Goal: Task Accomplishment & Management: Use online tool/utility

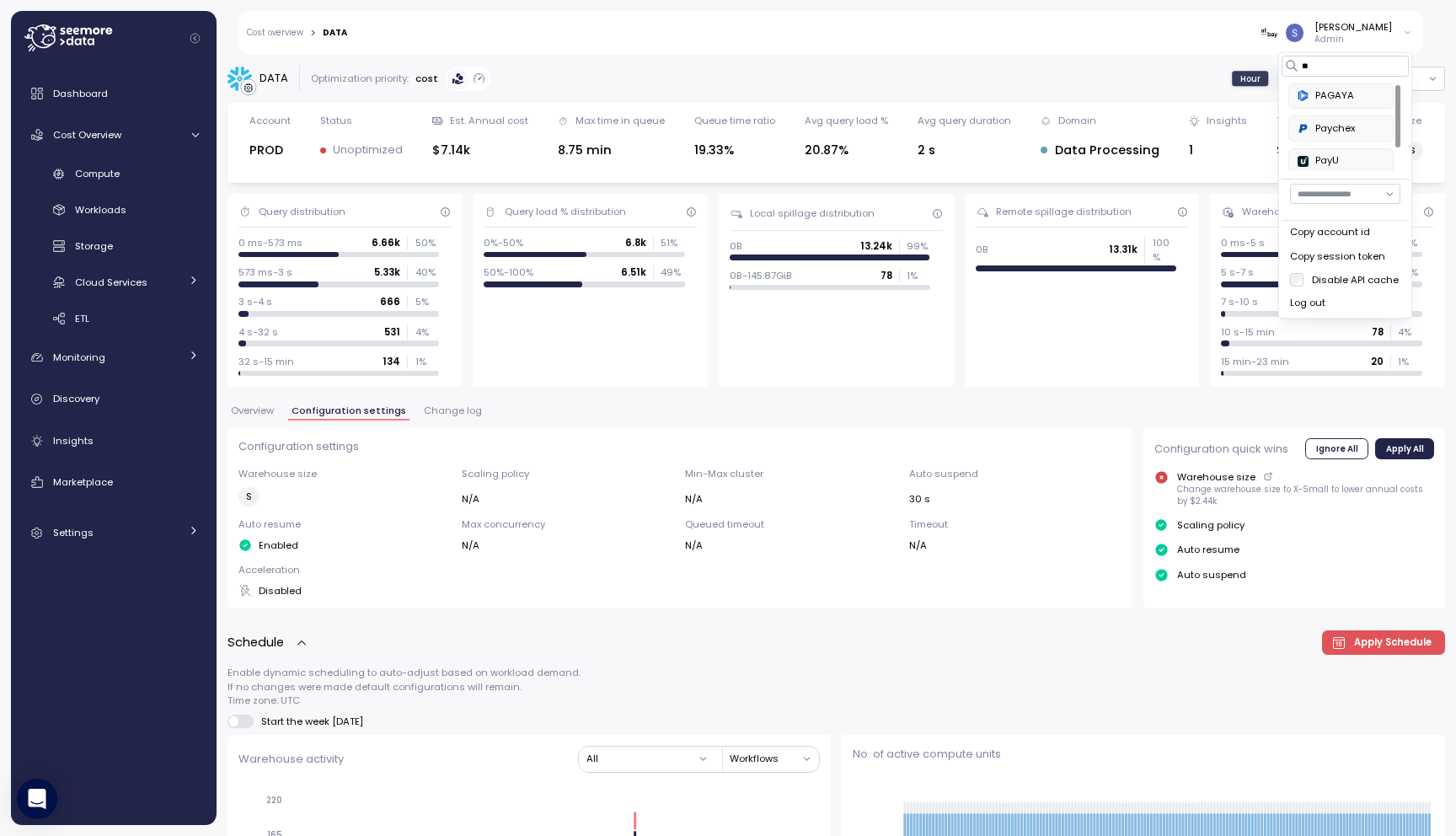
scroll to position [29, 0]
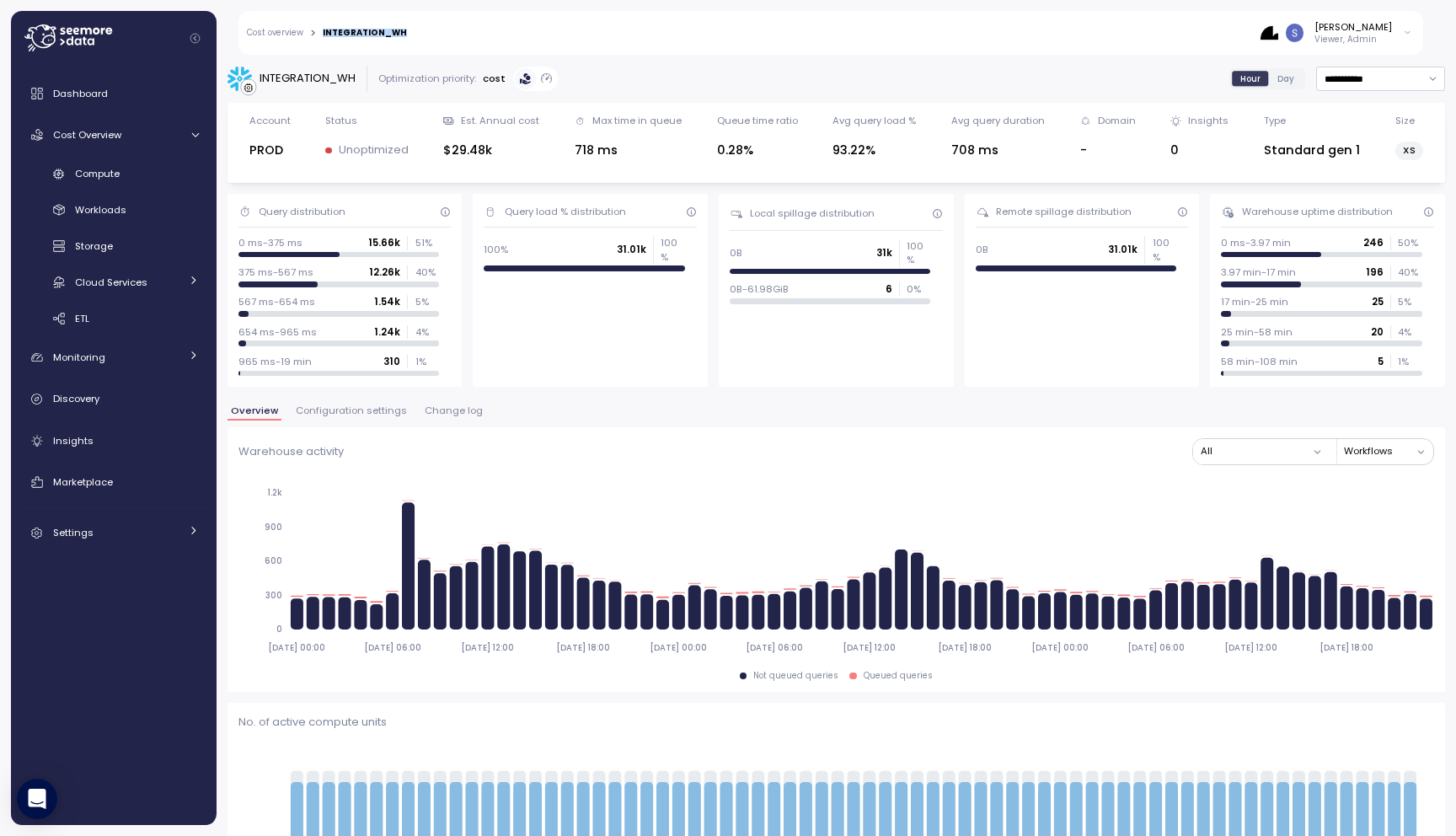
scroll to position [389, 0]
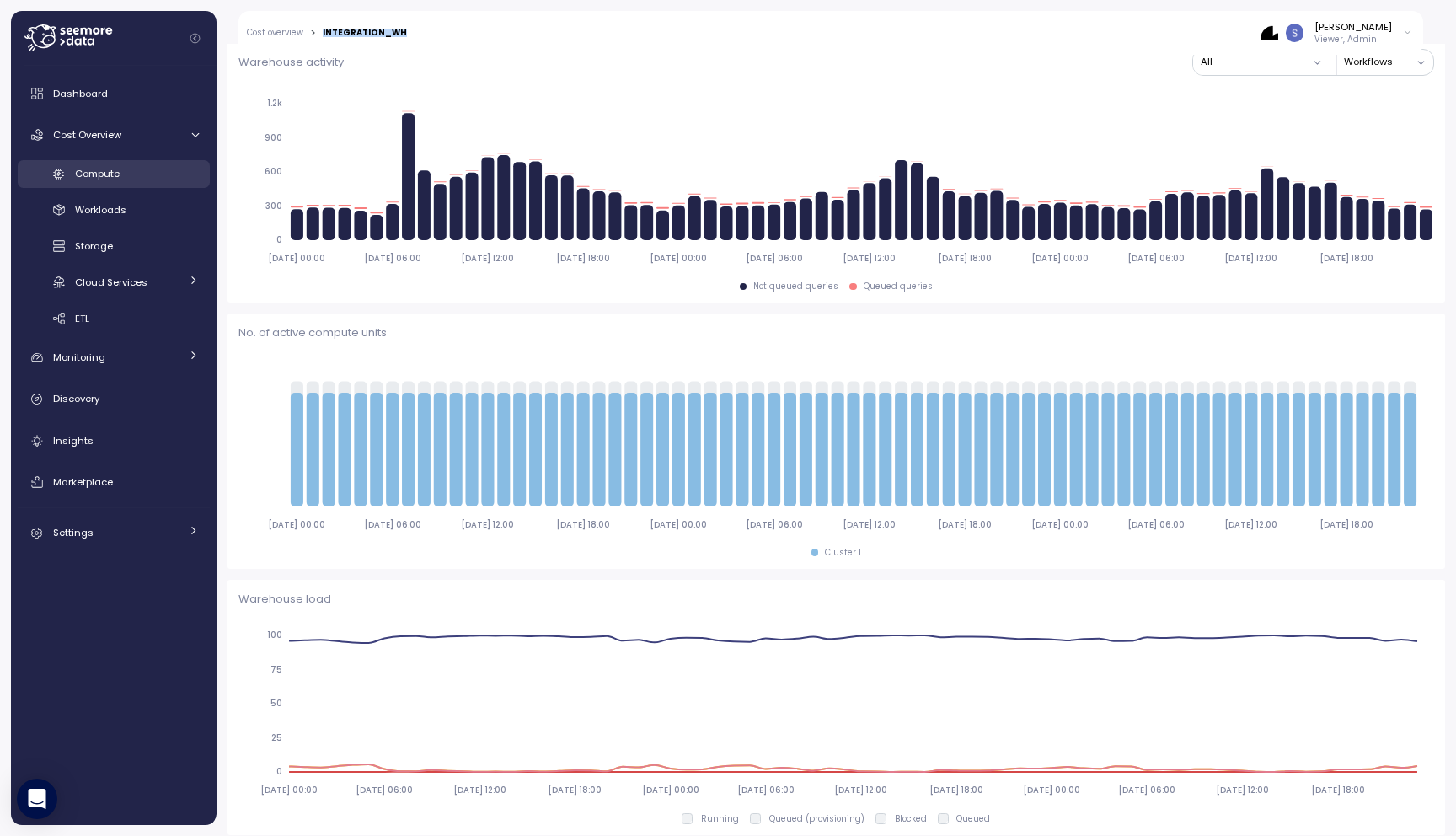
click at [126, 170] on div "Compute" at bounding box center [137, 173] width 124 height 17
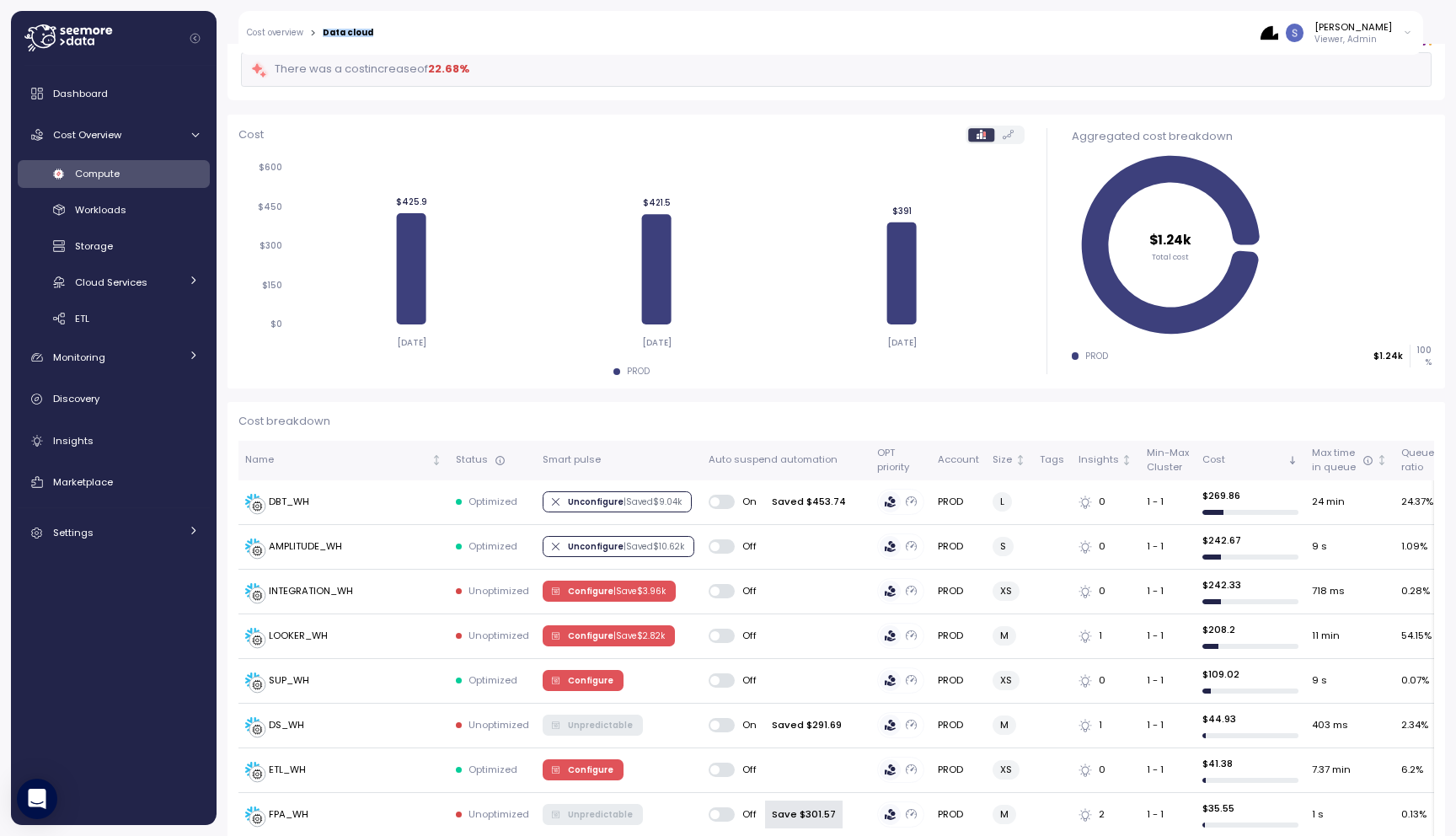
scroll to position [173, 0]
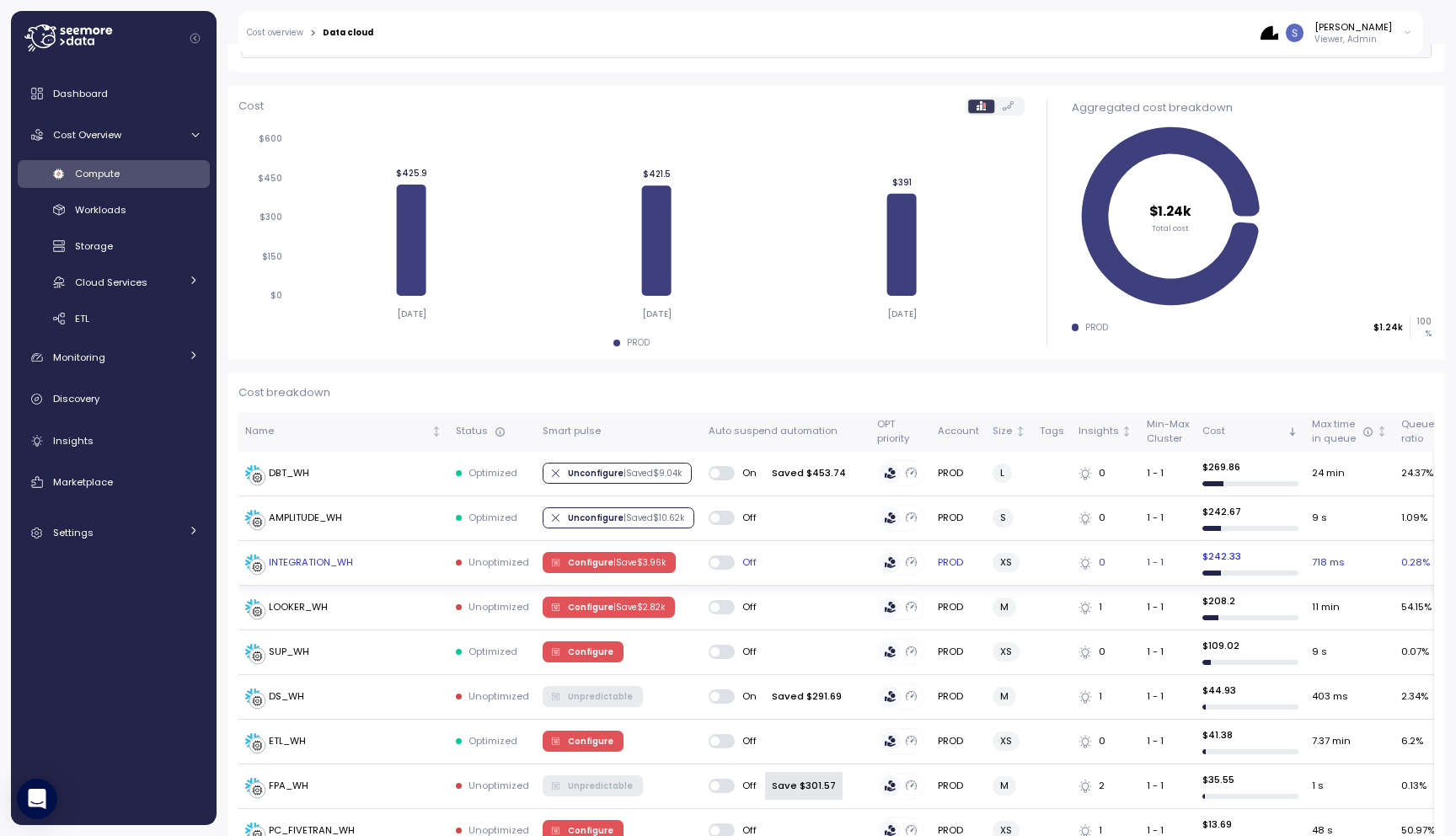
click at [359, 563] on div "INTEGRATION_WH" at bounding box center [344, 563] width 197 height 17
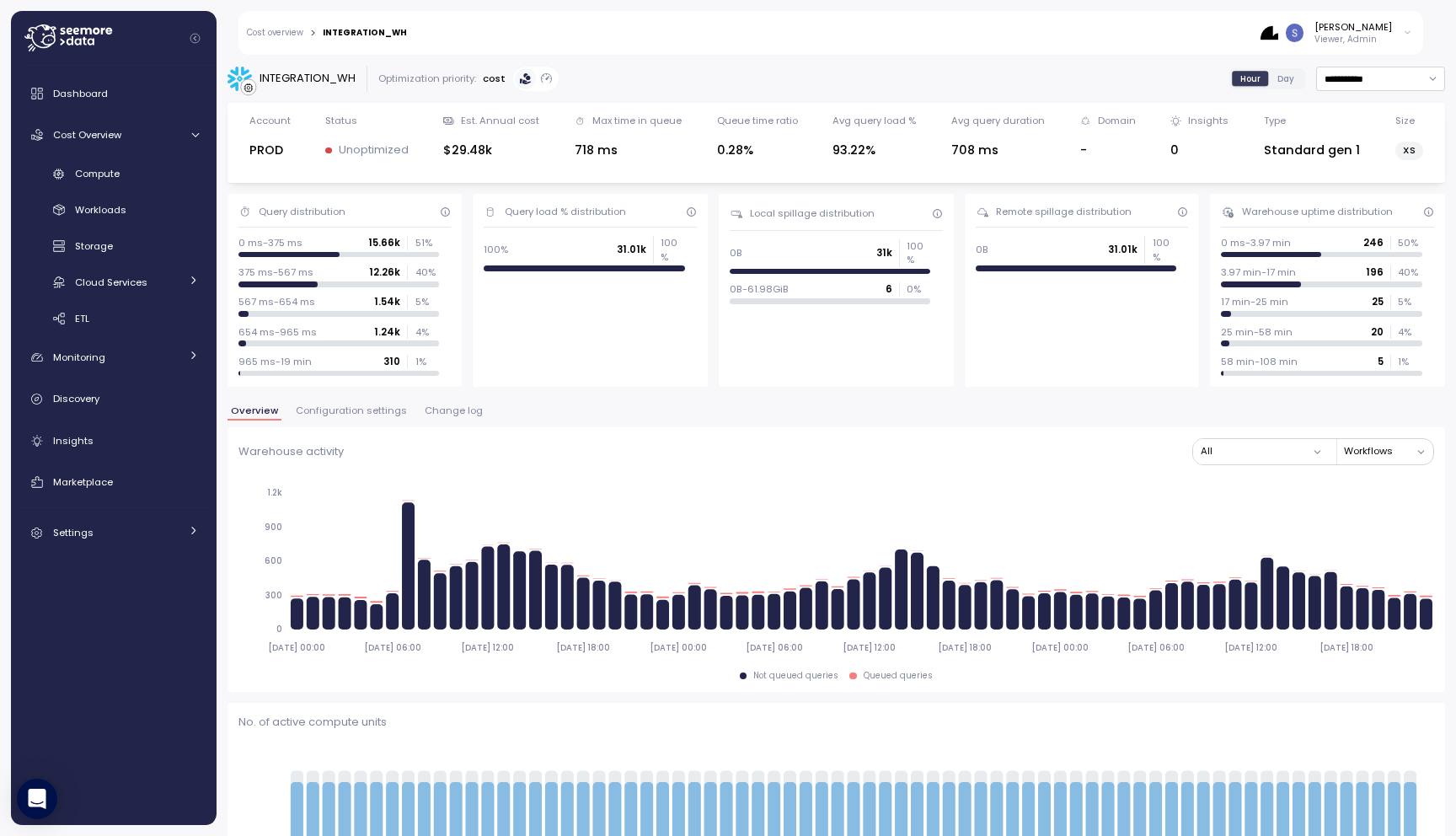
click at [360, 411] on span "Configuration settings" at bounding box center [351, 410] width 111 height 9
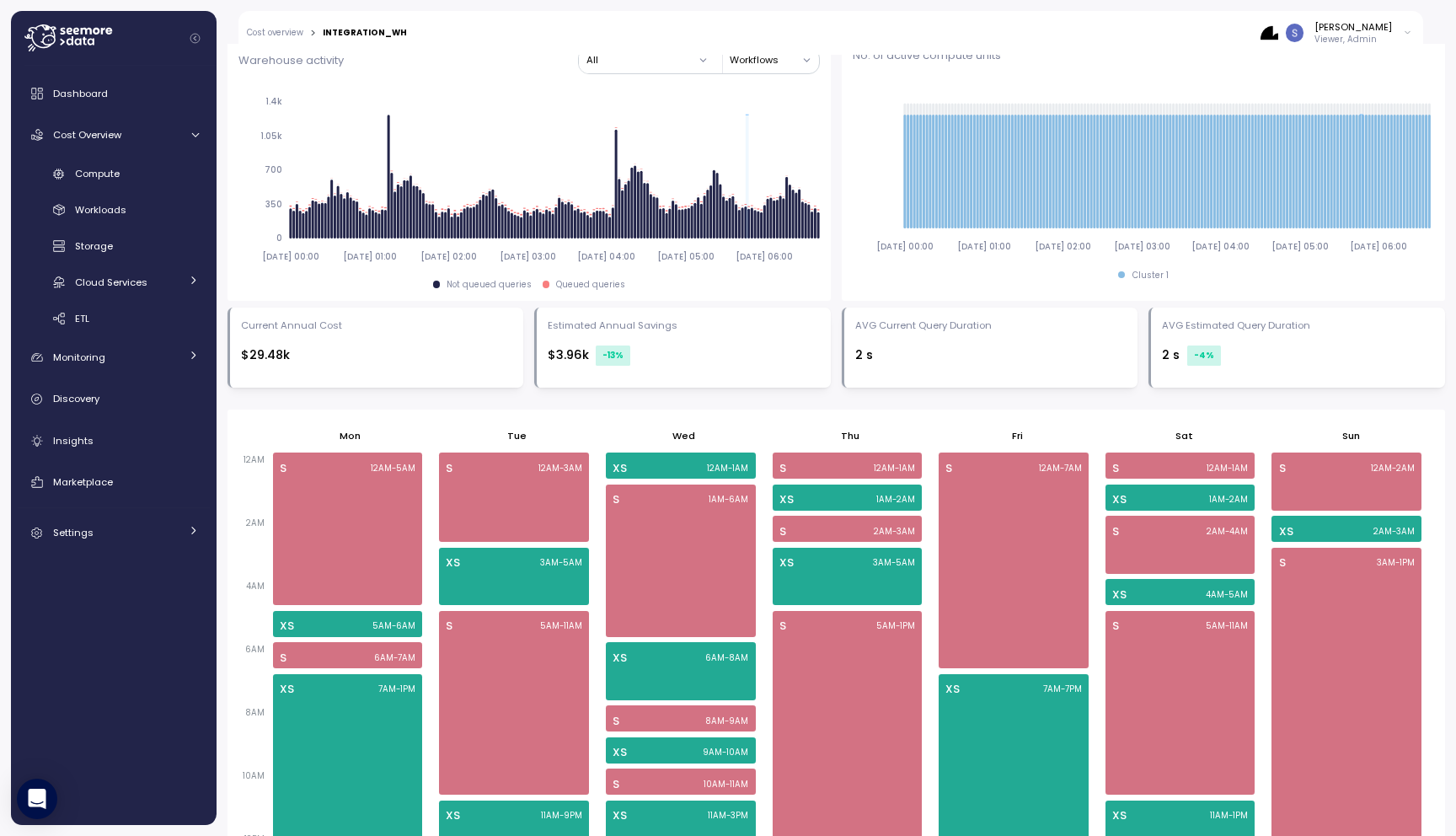
scroll to position [731, 0]
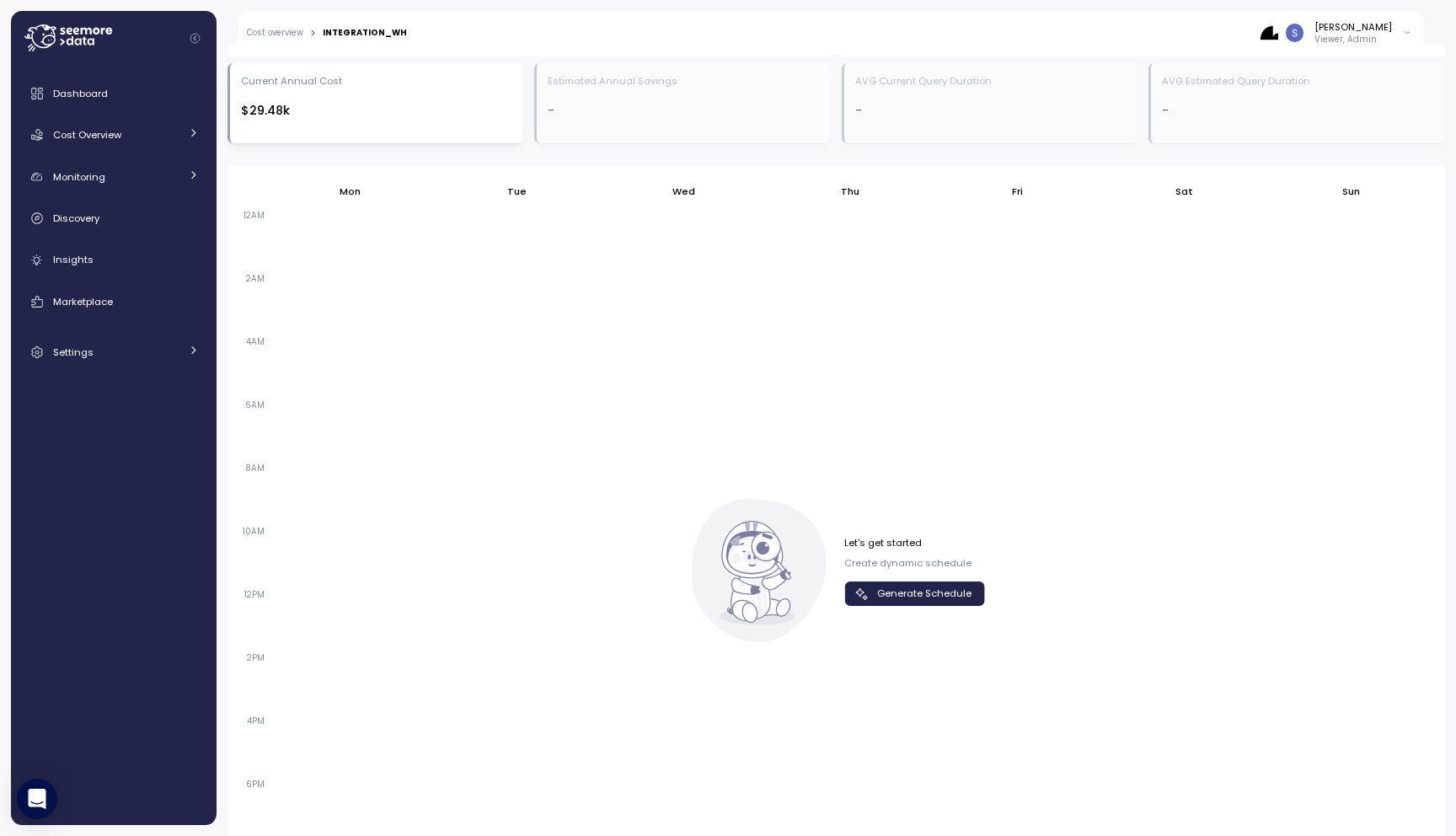
scroll to position [984, 0]
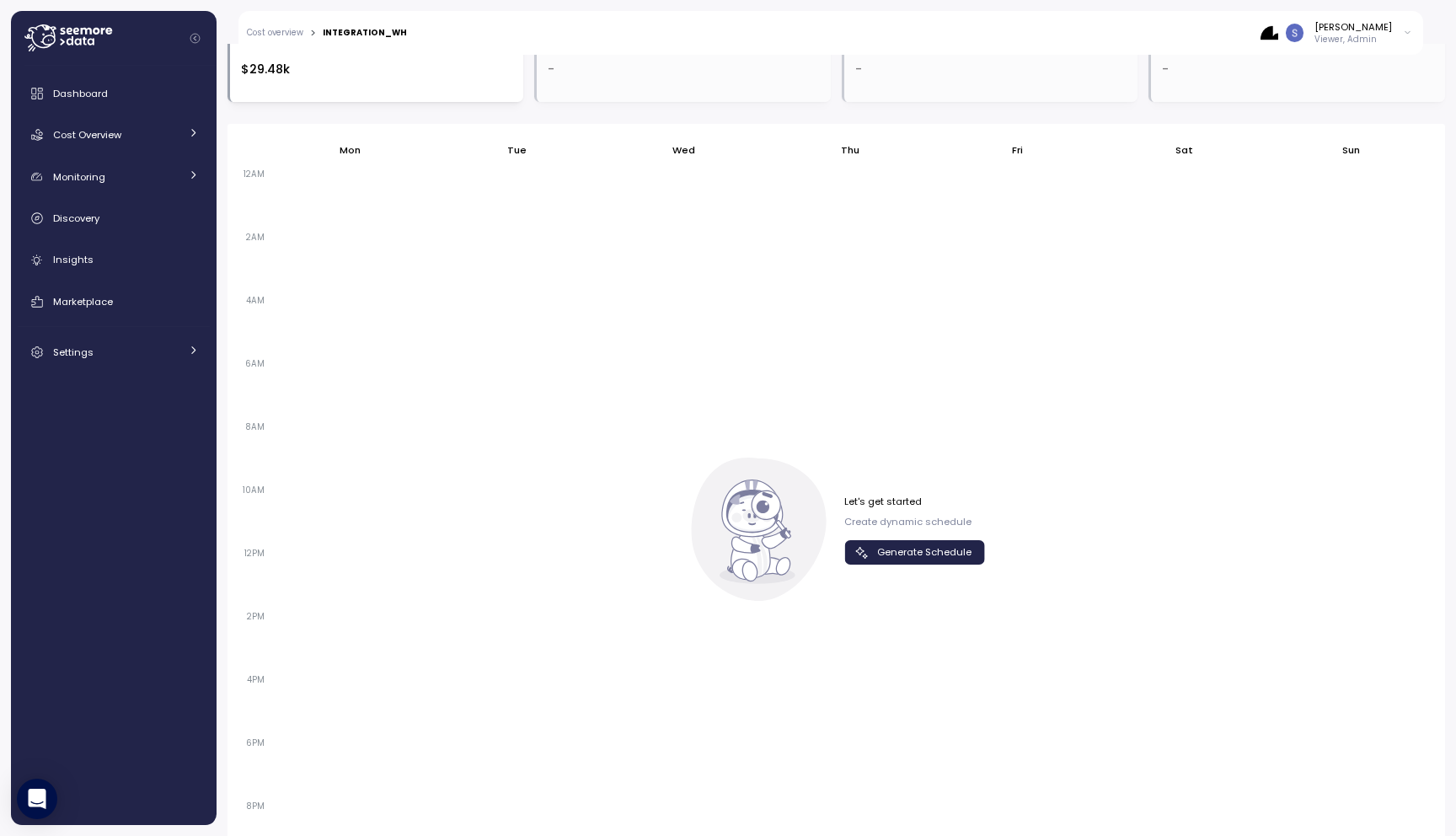
click at [943, 557] on span "Generate Schedule" at bounding box center [923, 552] width 94 height 23
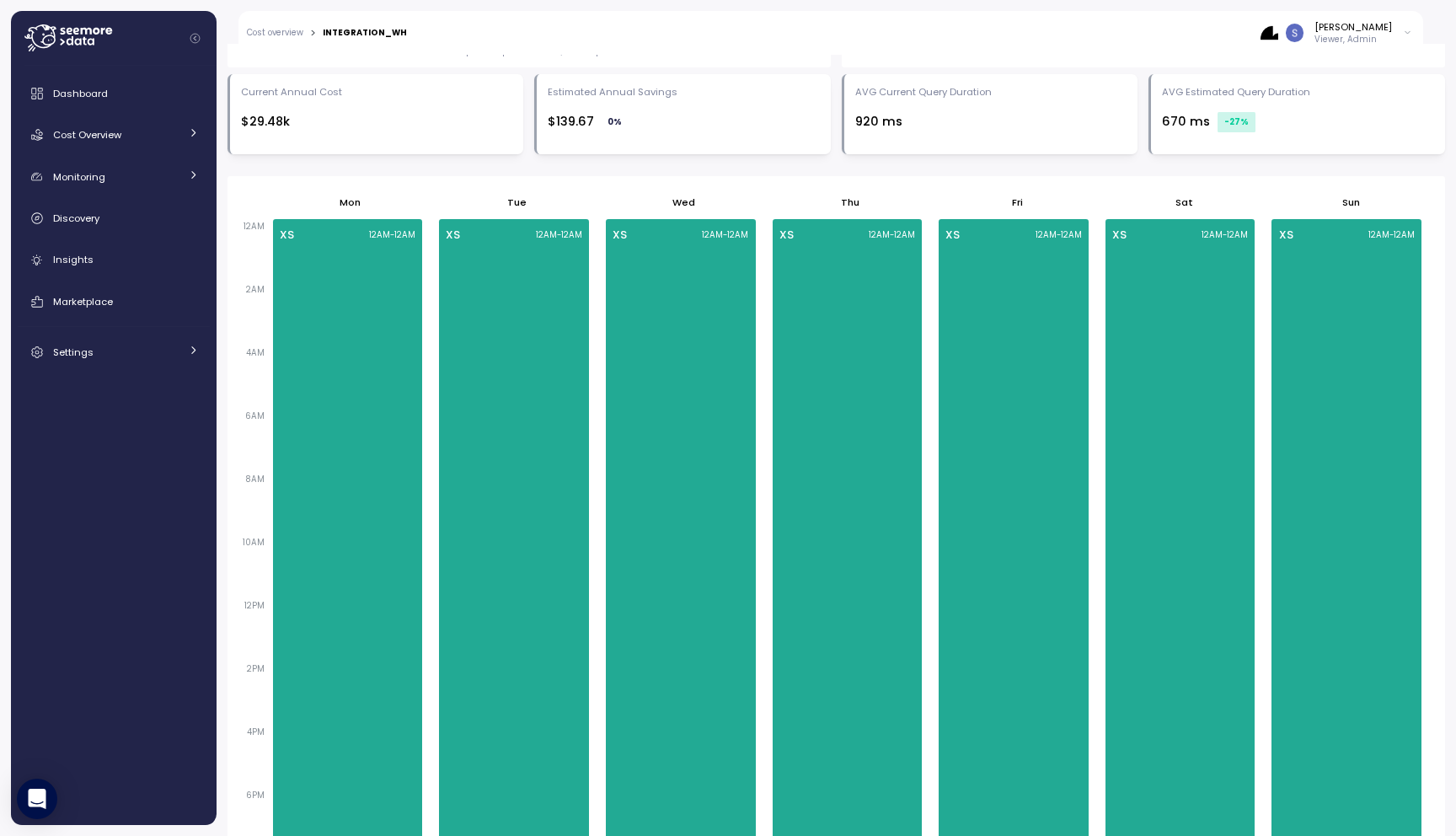
scroll to position [999, 0]
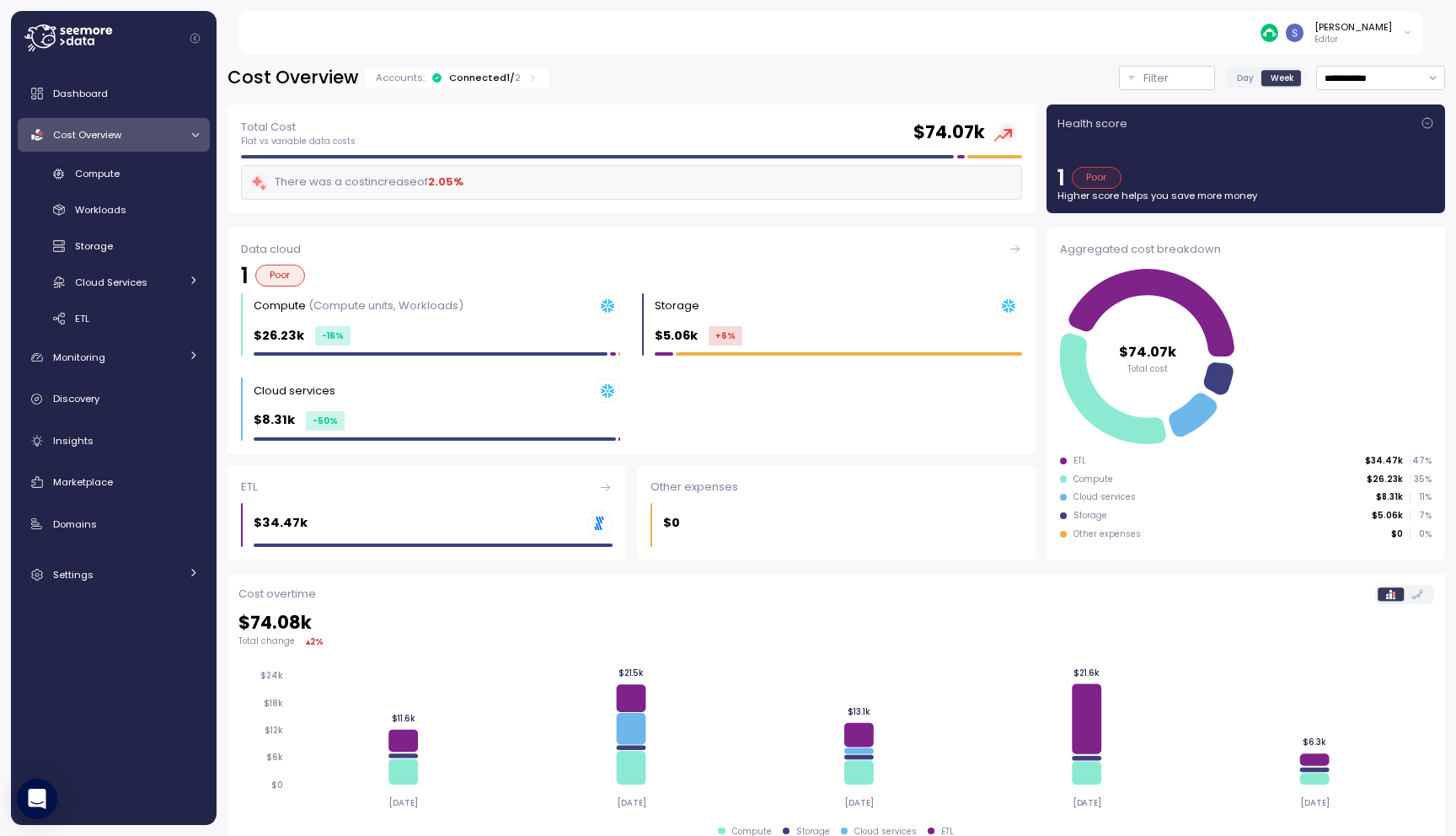
scroll to position [246, 0]
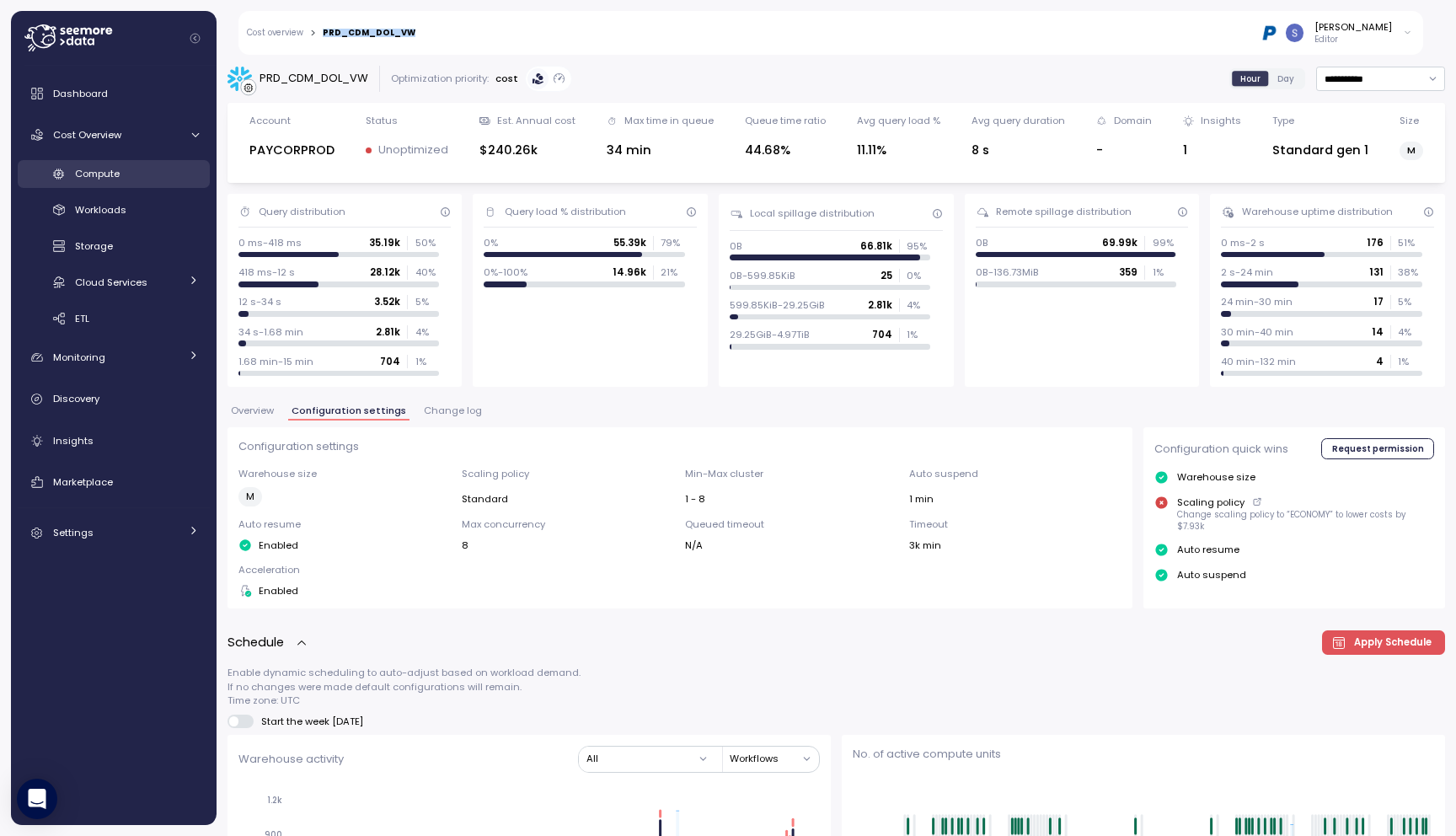
scroll to position [952, 0]
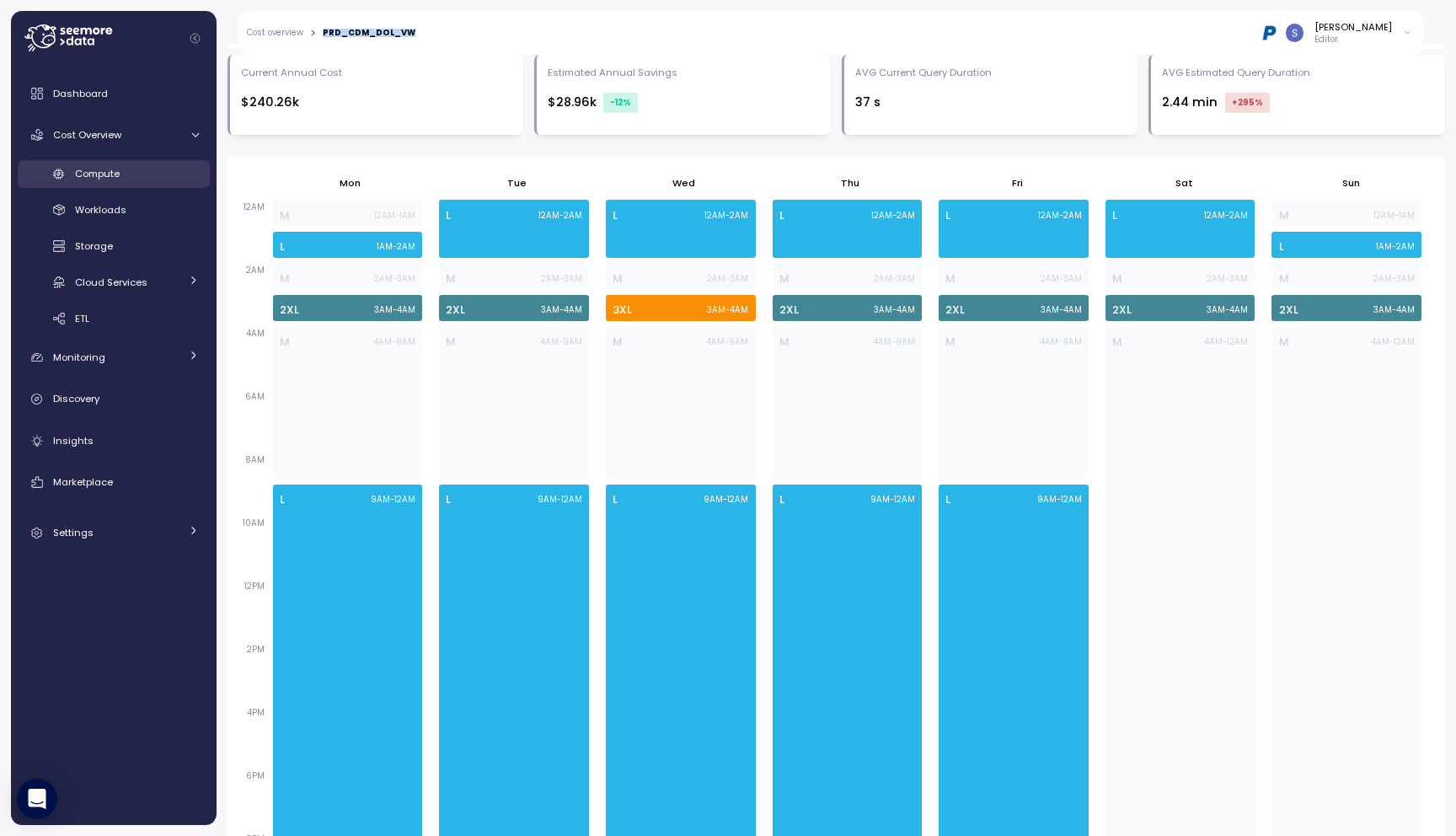
click at [121, 179] on div "Compute" at bounding box center [137, 173] width 124 height 17
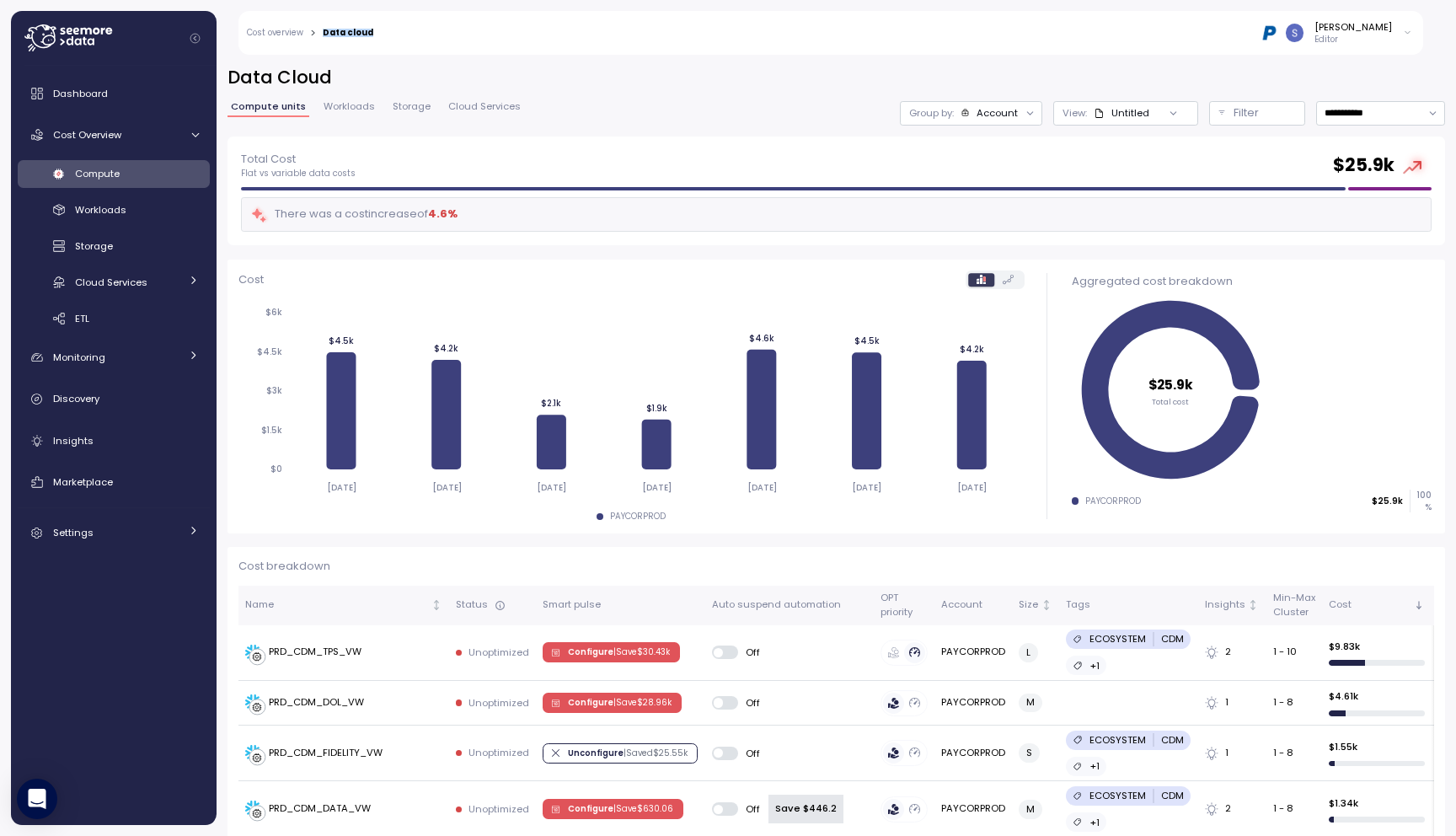
click at [1009, 109] on div "Account" at bounding box center [996, 113] width 42 height 14
click at [985, 207] on p "Compute unit" at bounding box center [982, 206] width 66 height 14
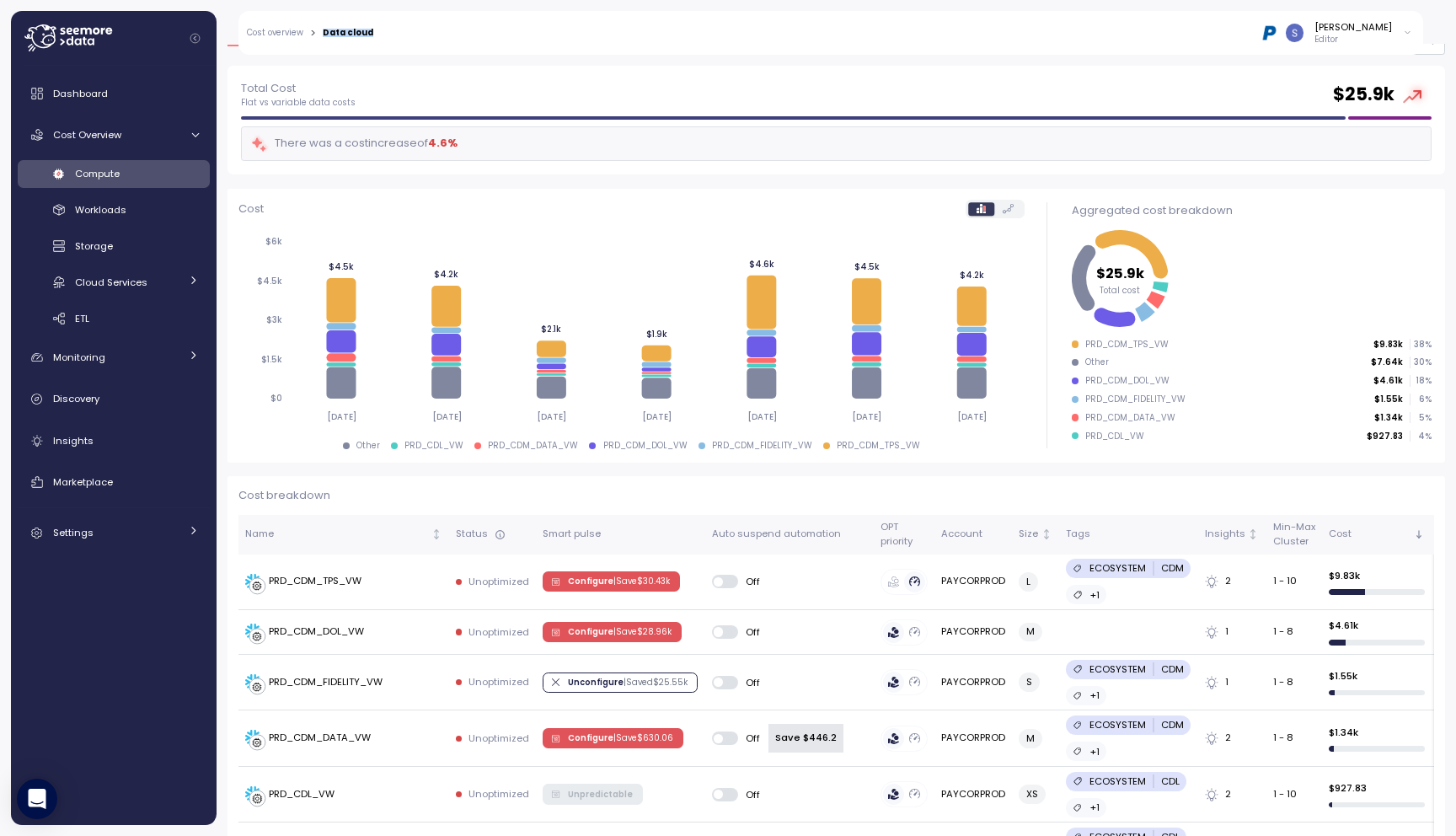
scroll to position [73, 0]
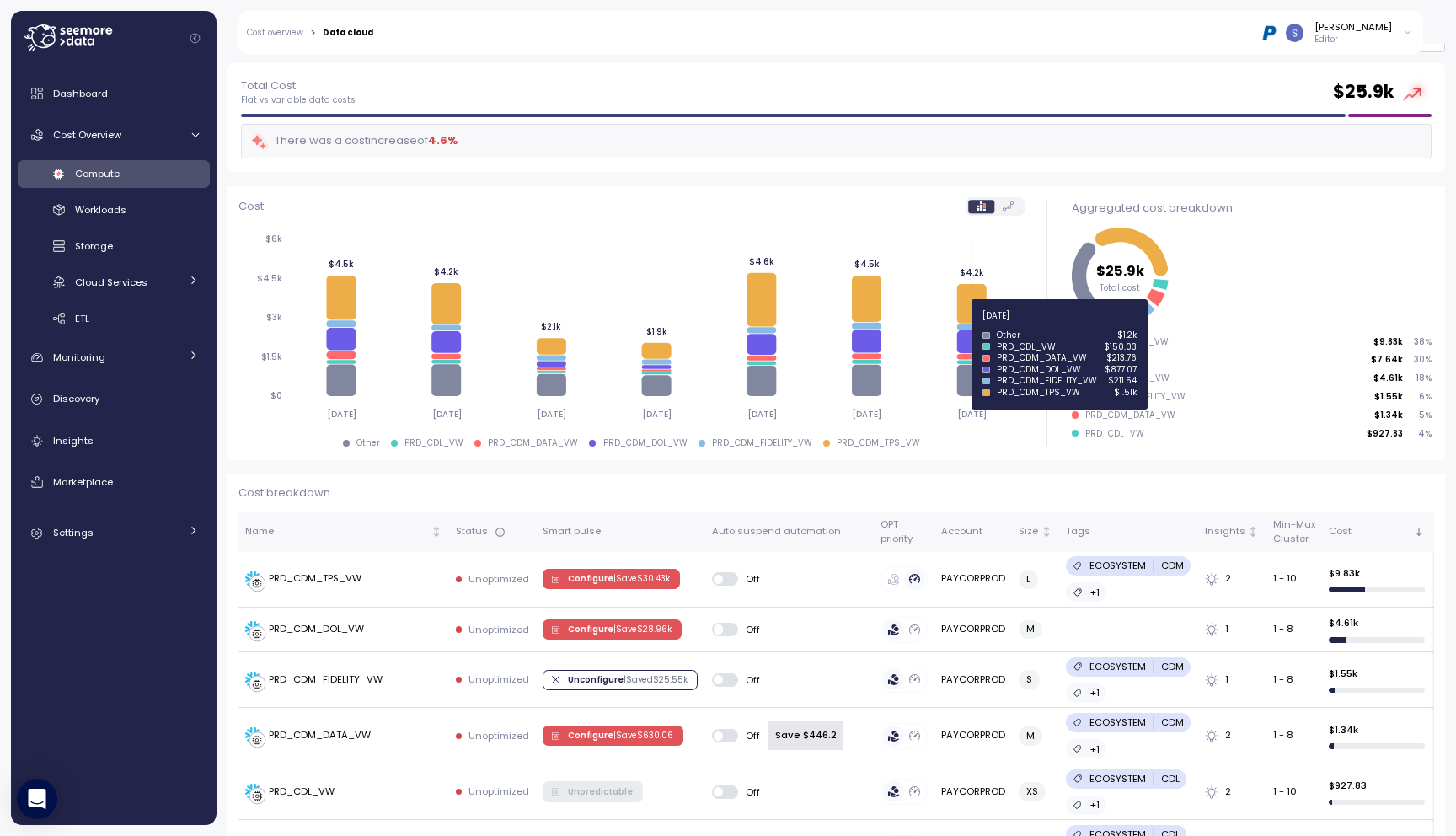
click at [965, 325] on icon at bounding box center [972, 327] width 30 height 6
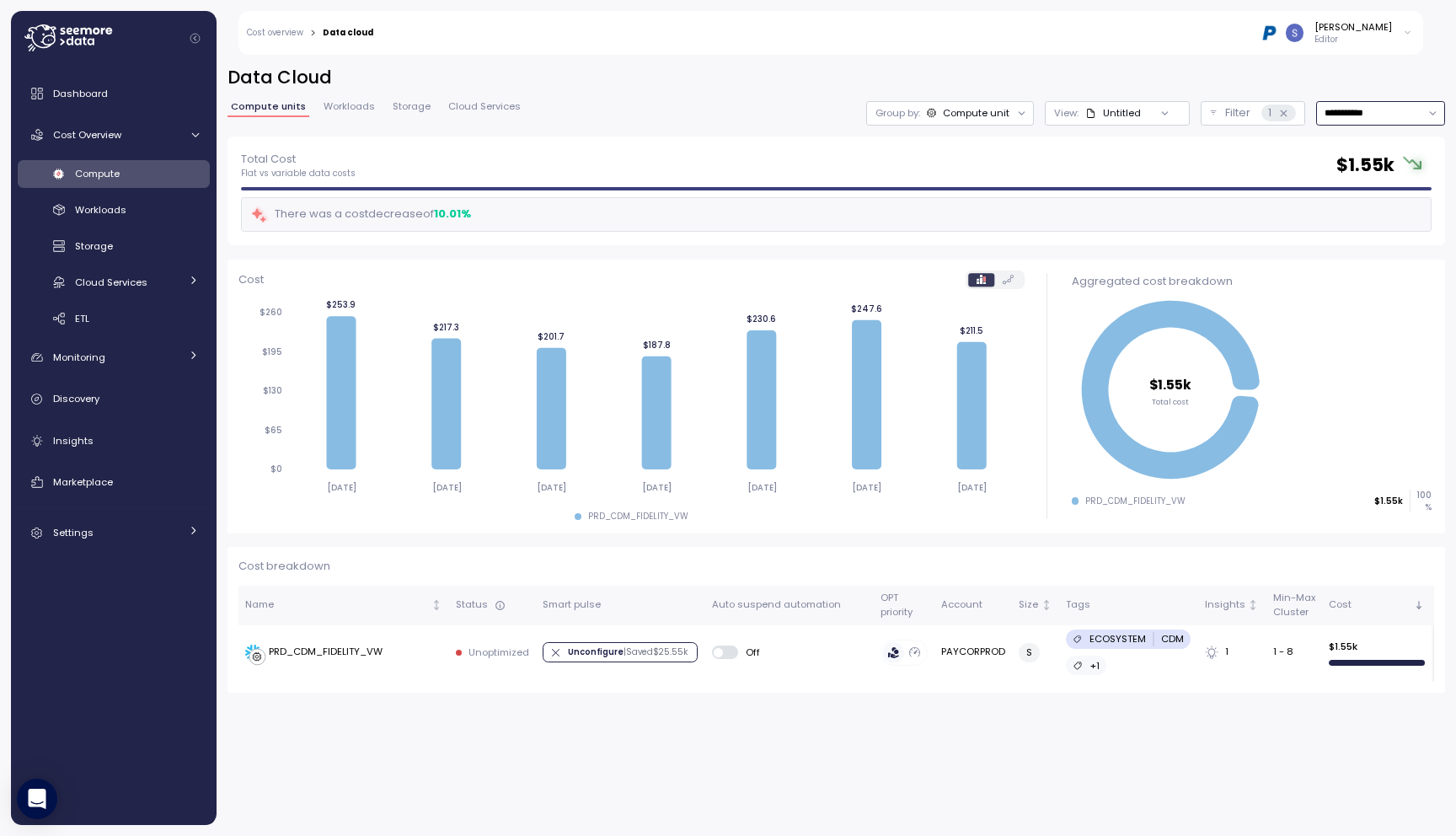
click at [1348, 123] on input "**********" at bounding box center [1380, 113] width 129 height 25
click at [1357, 208] on div "Last 14 days" at bounding box center [1373, 213] width 59 height 14
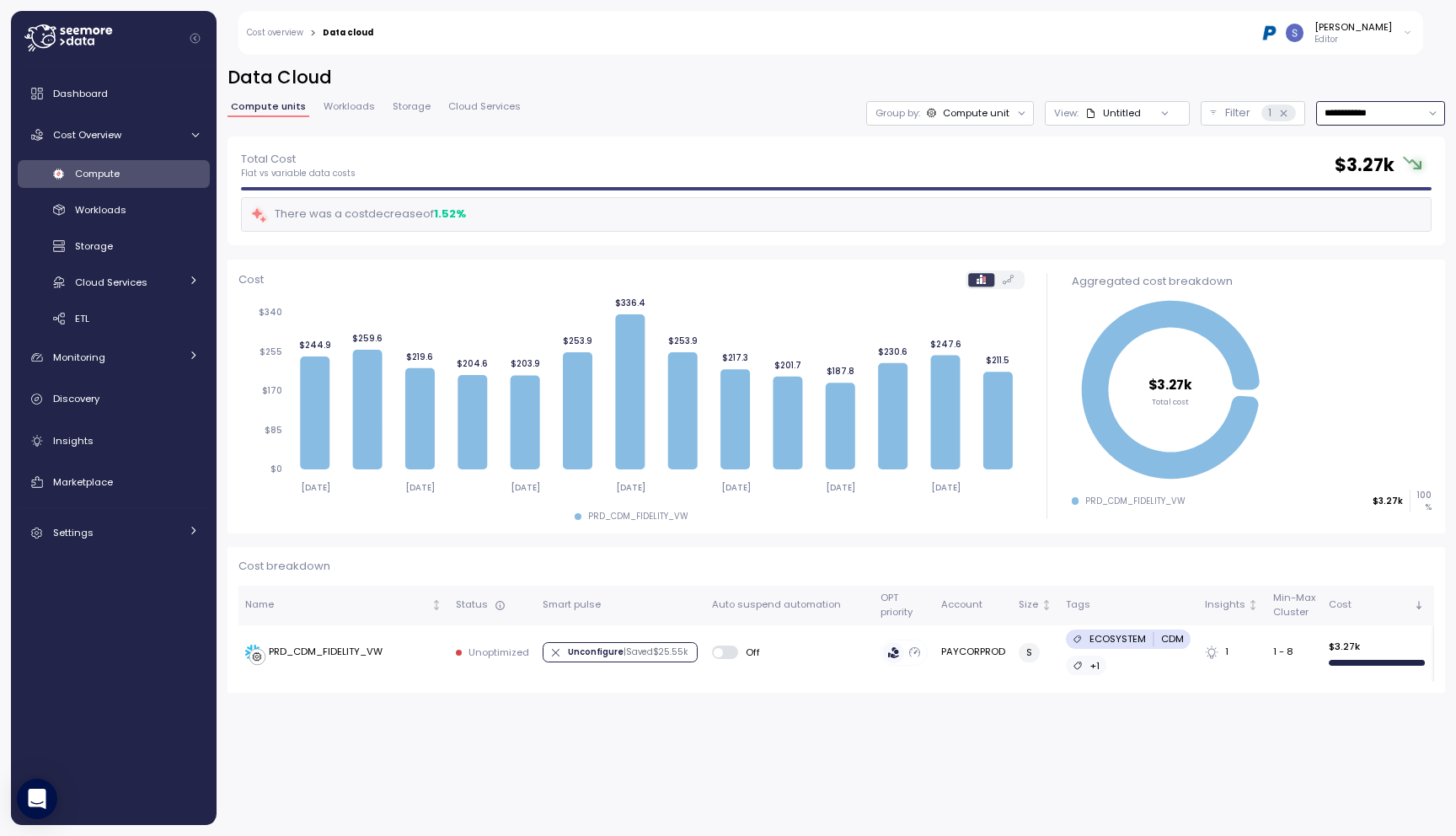
click at [1366, 124] on input "**********" at bounding box center [1380, 113] width 129 height 25
click at [1359, 235] on div "Last 30 days" at bounding box center [1374, 235] width 62 height 14
type input "**********"
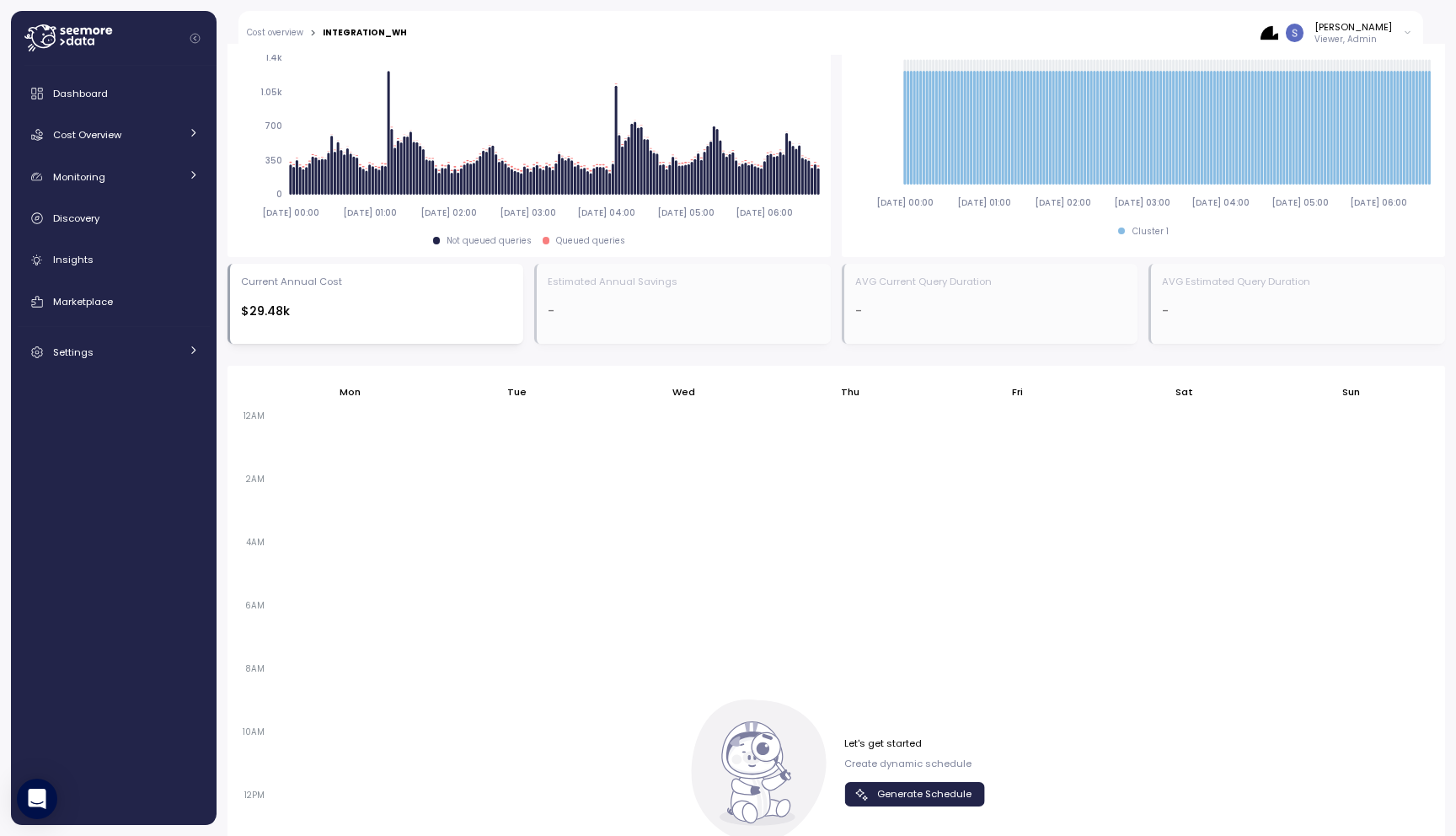
scroll to position [1093, 0]
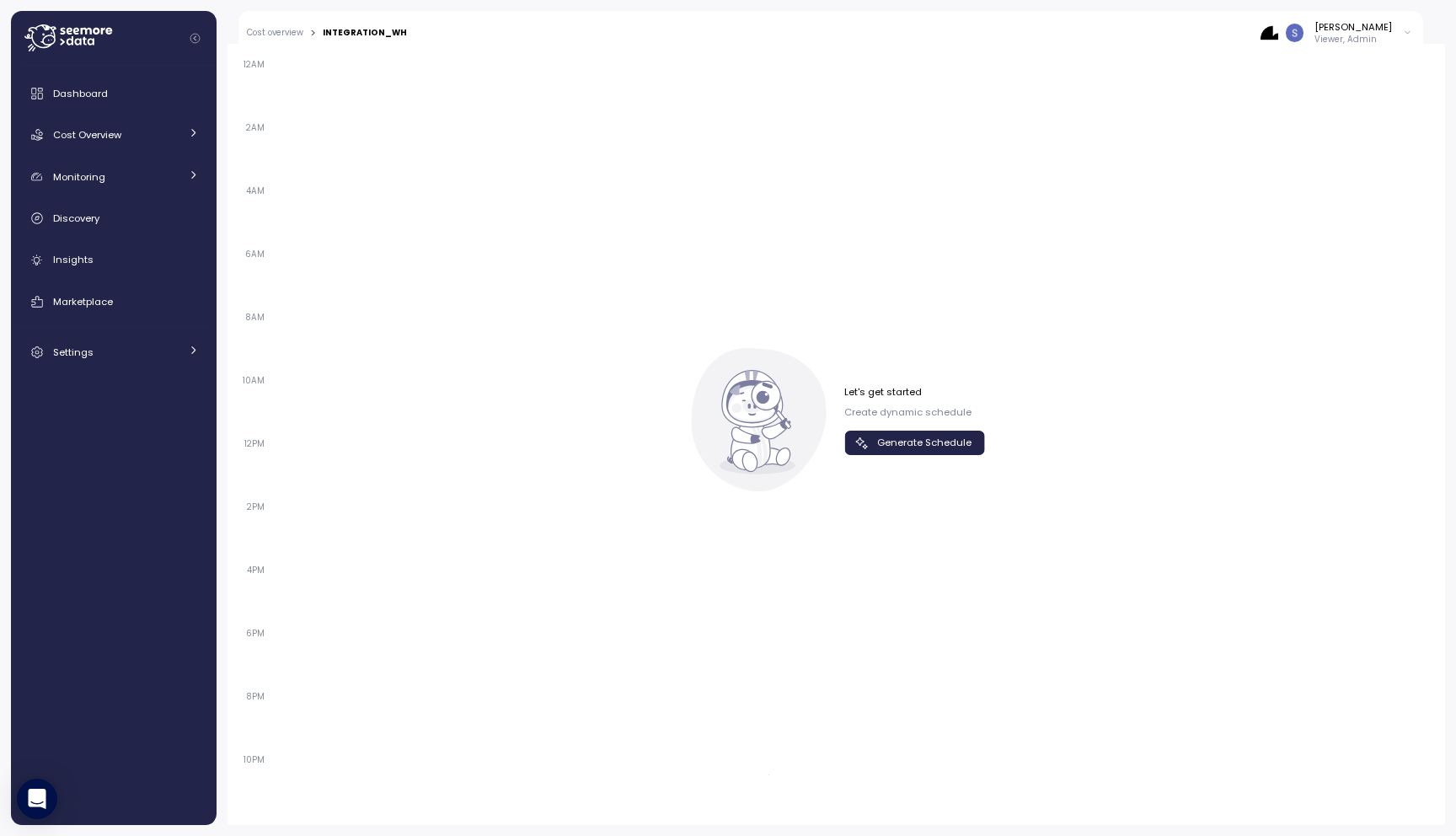
click at [926, 445] on span "Generate Schedule" at bounding box center [923, 443] width 94 height 23
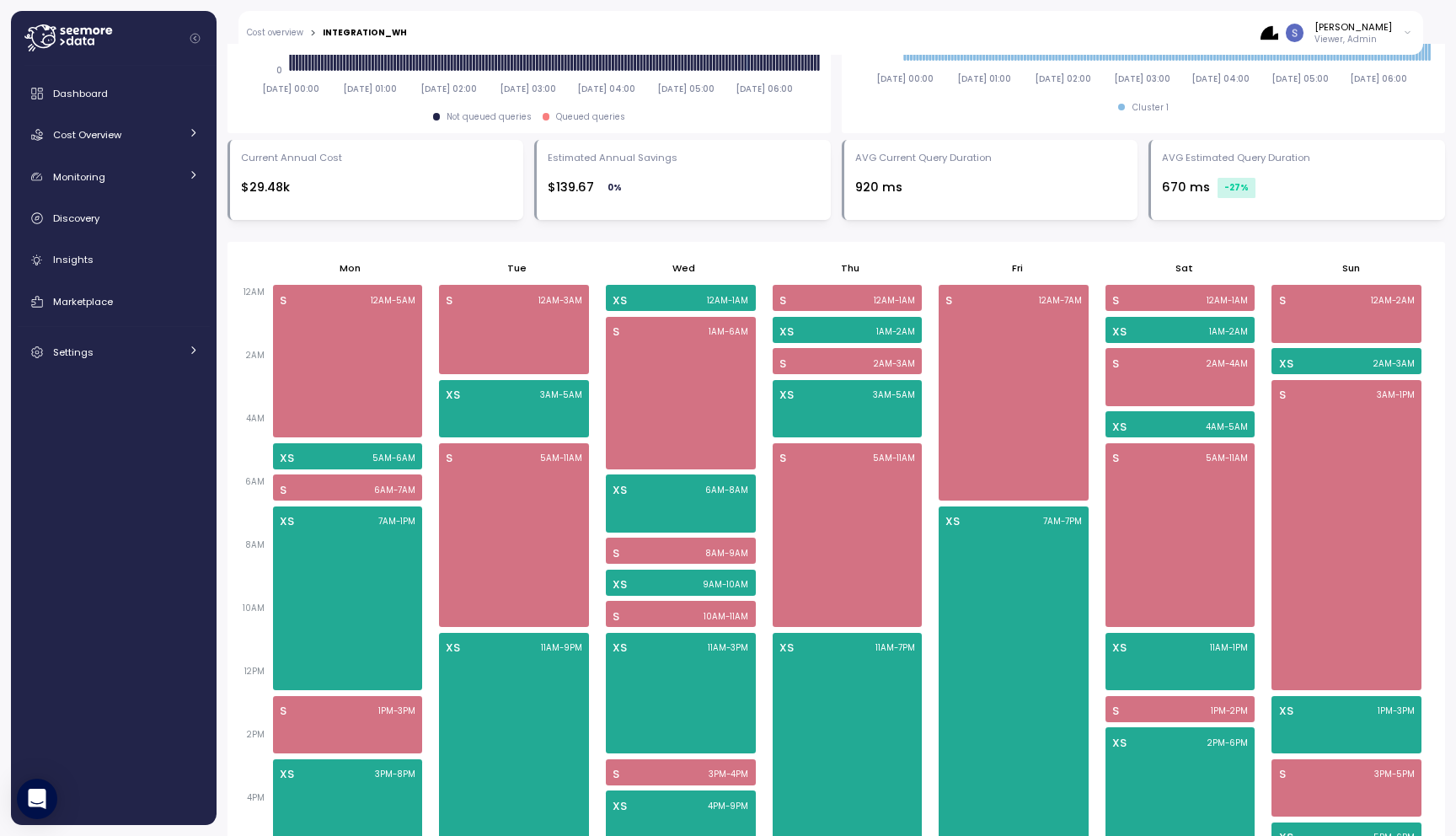
scroll to position [506, 0]
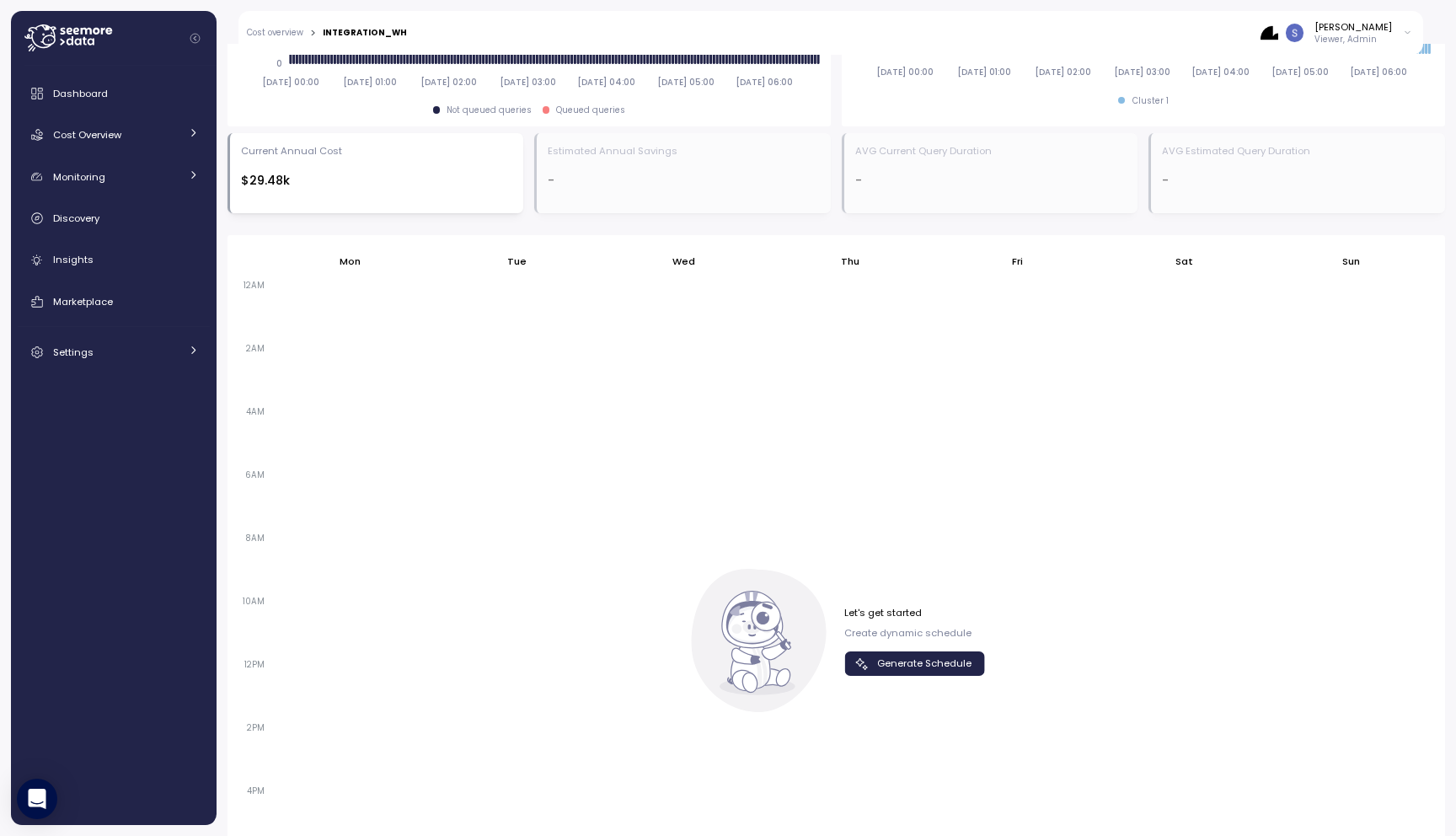
scroll to position [1065, 0]
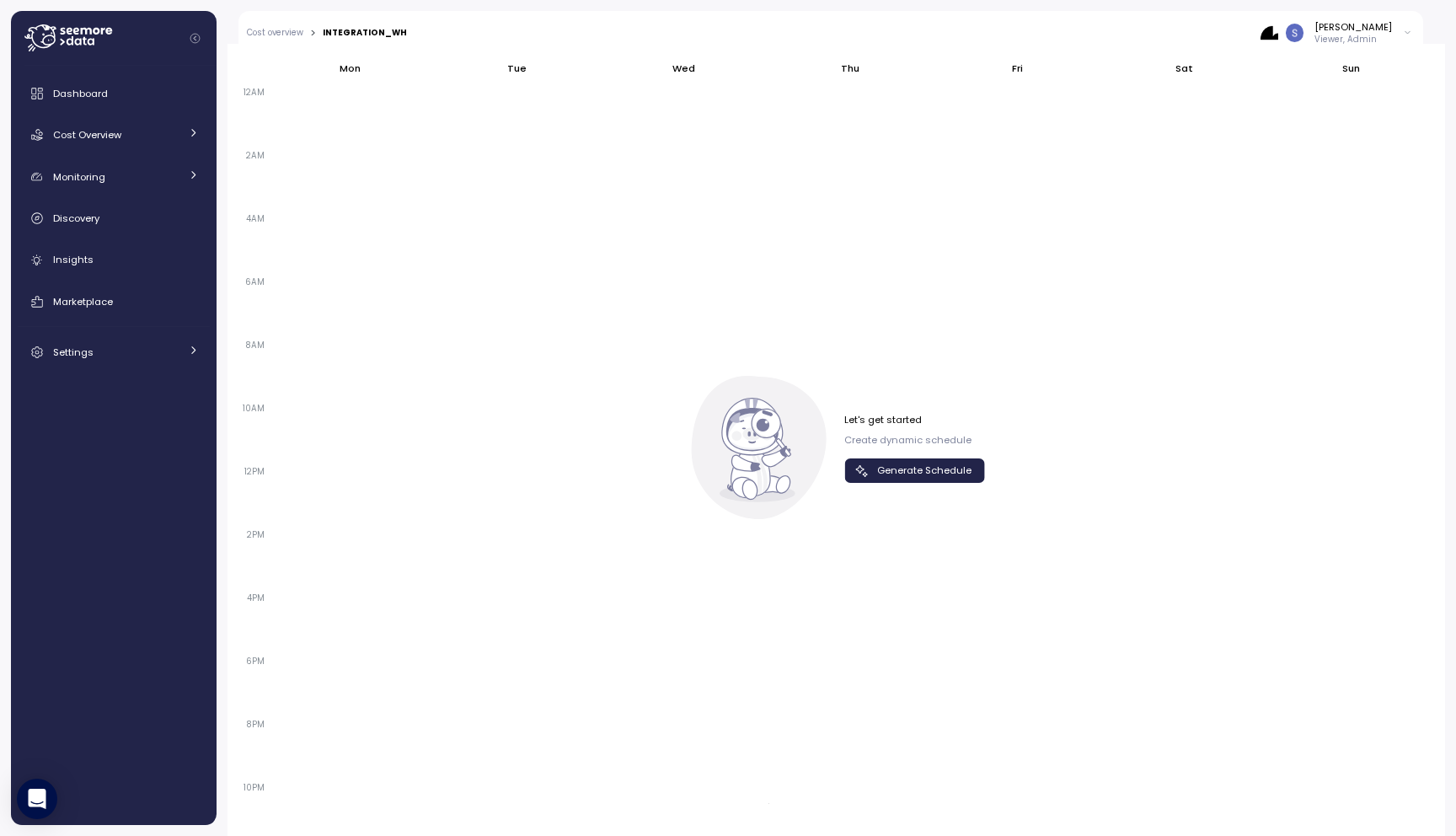
click at [866, 472] on icon "button" at bounding box center [862, 471] width 17 height 17
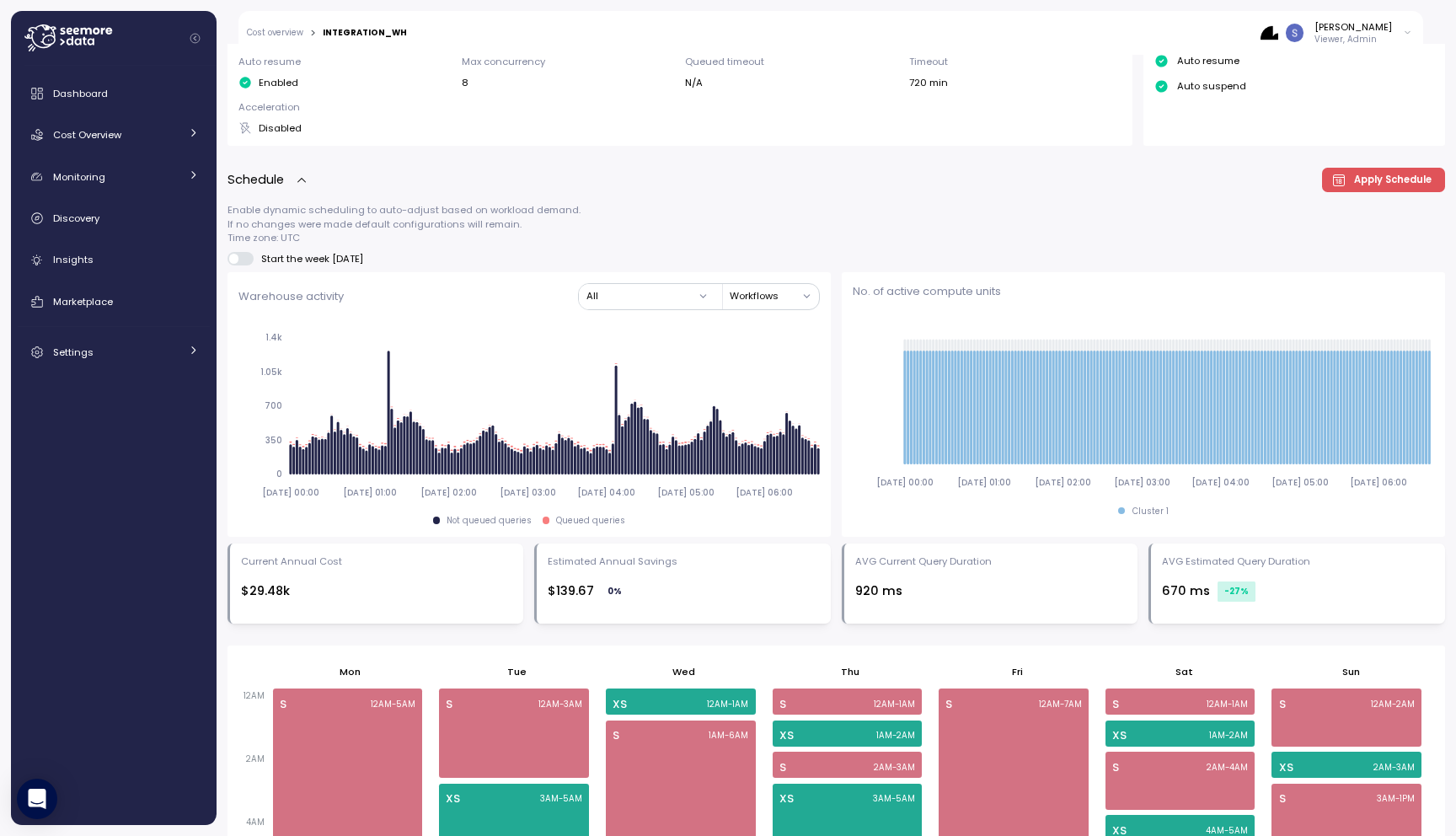
scroll to position [256, 0]
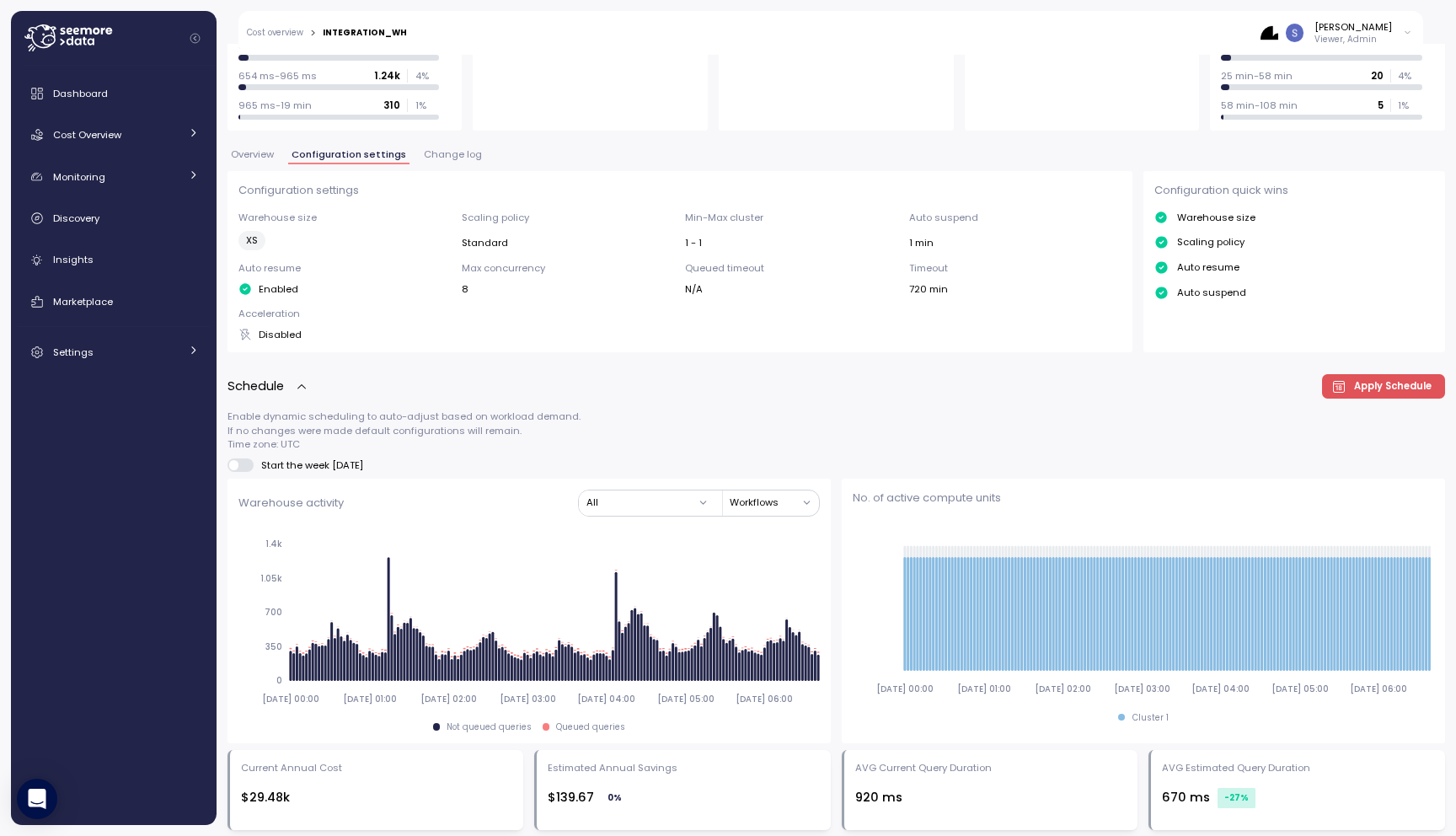
click at [1355, 390] on span "Apply Schedule" at bounding box center [1380, 386] width 101 height 23
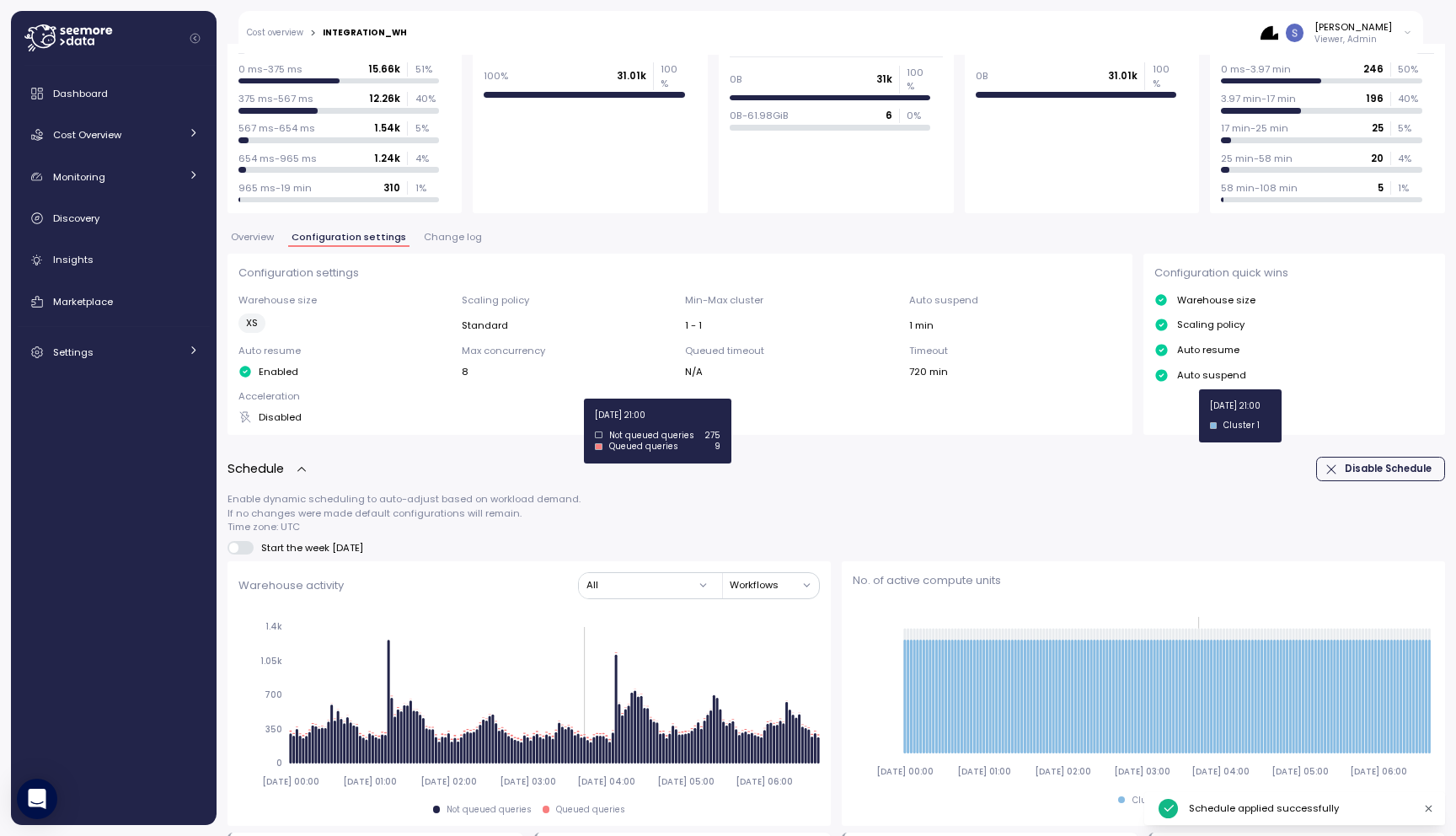
scroll to position [68, 0]
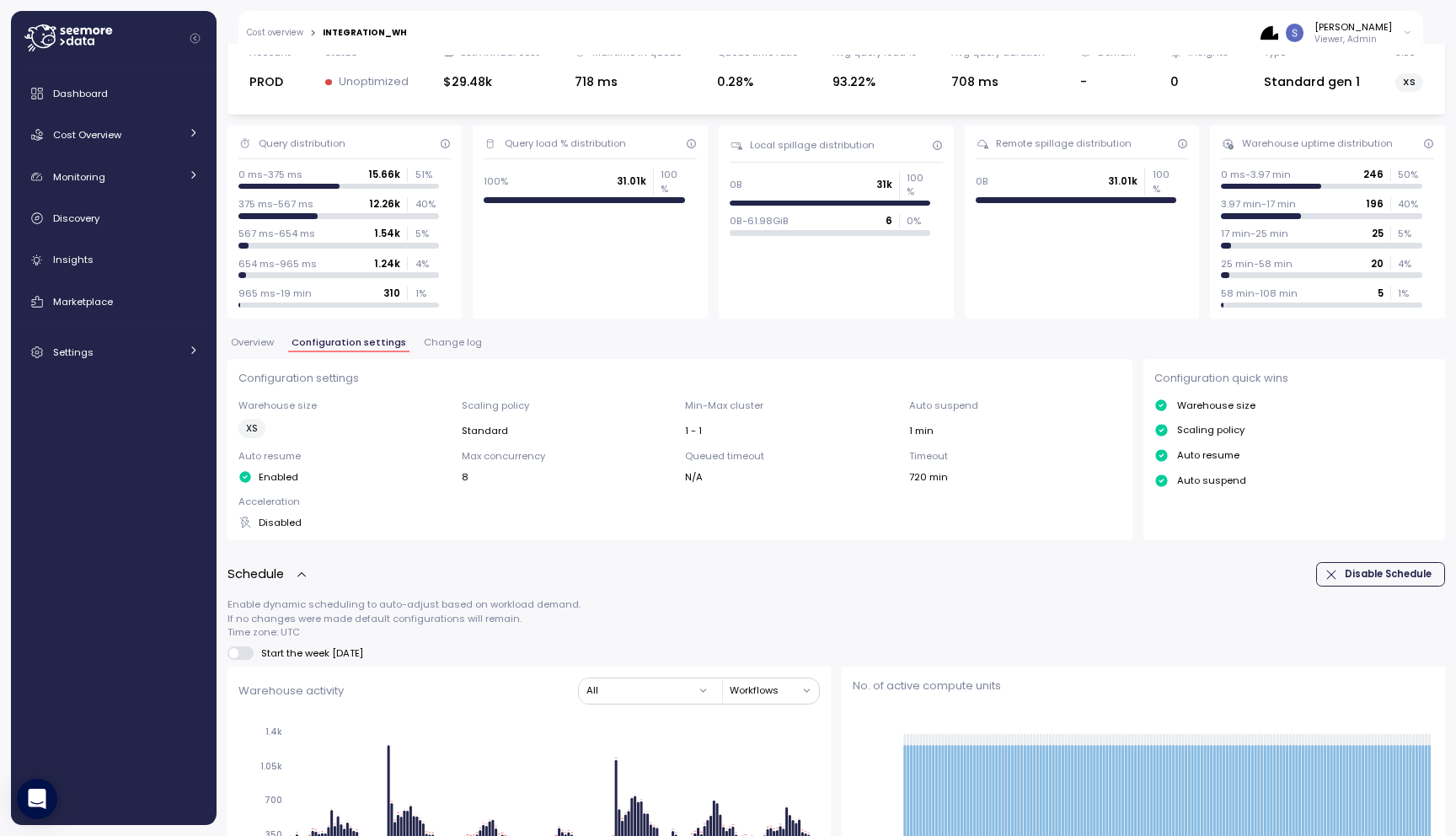
click at [1382, 573] on span "Disable Schedule" at bounding box center [1388, 573] width 87 height 23
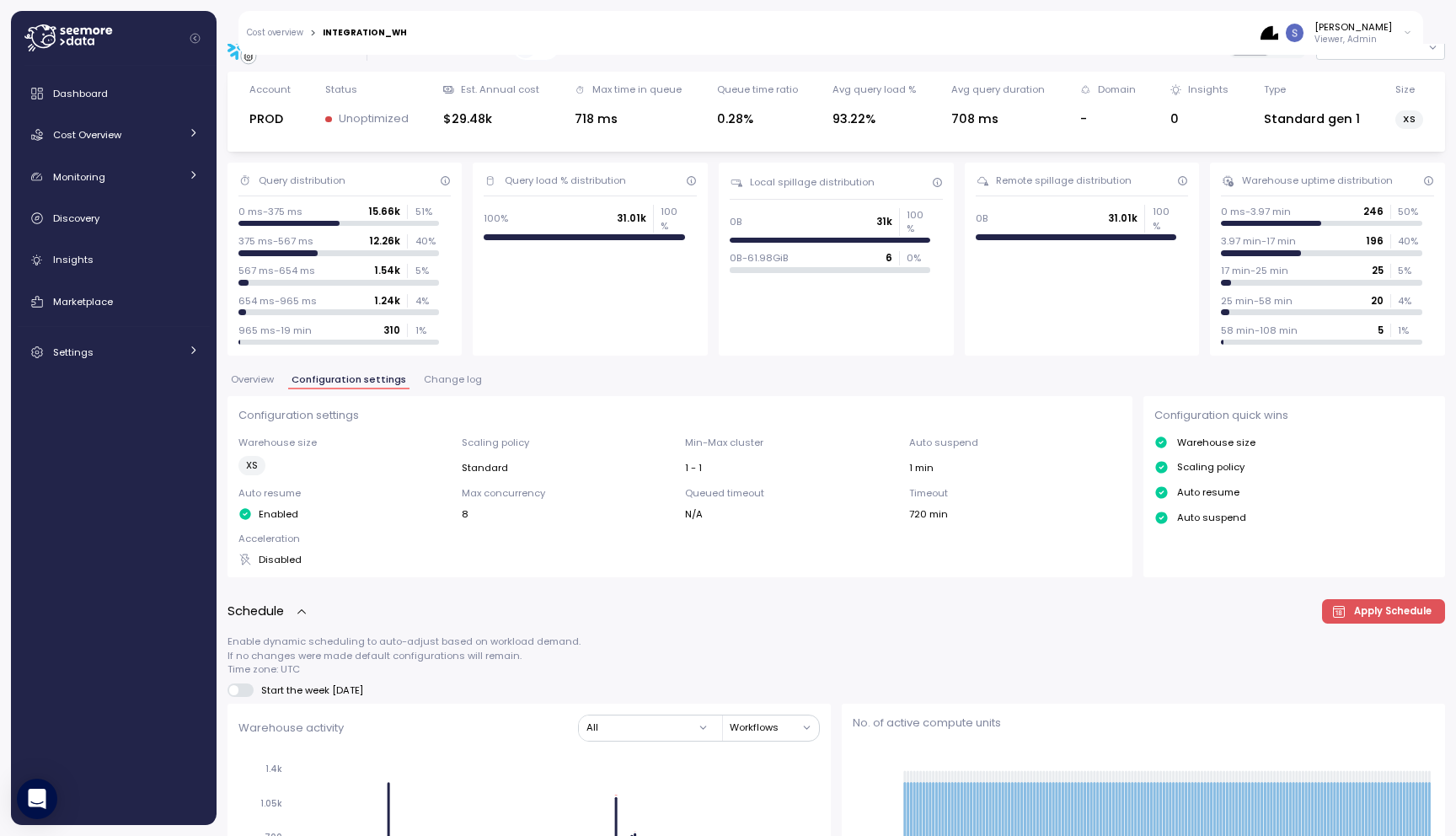
scroll to position [0, 0]
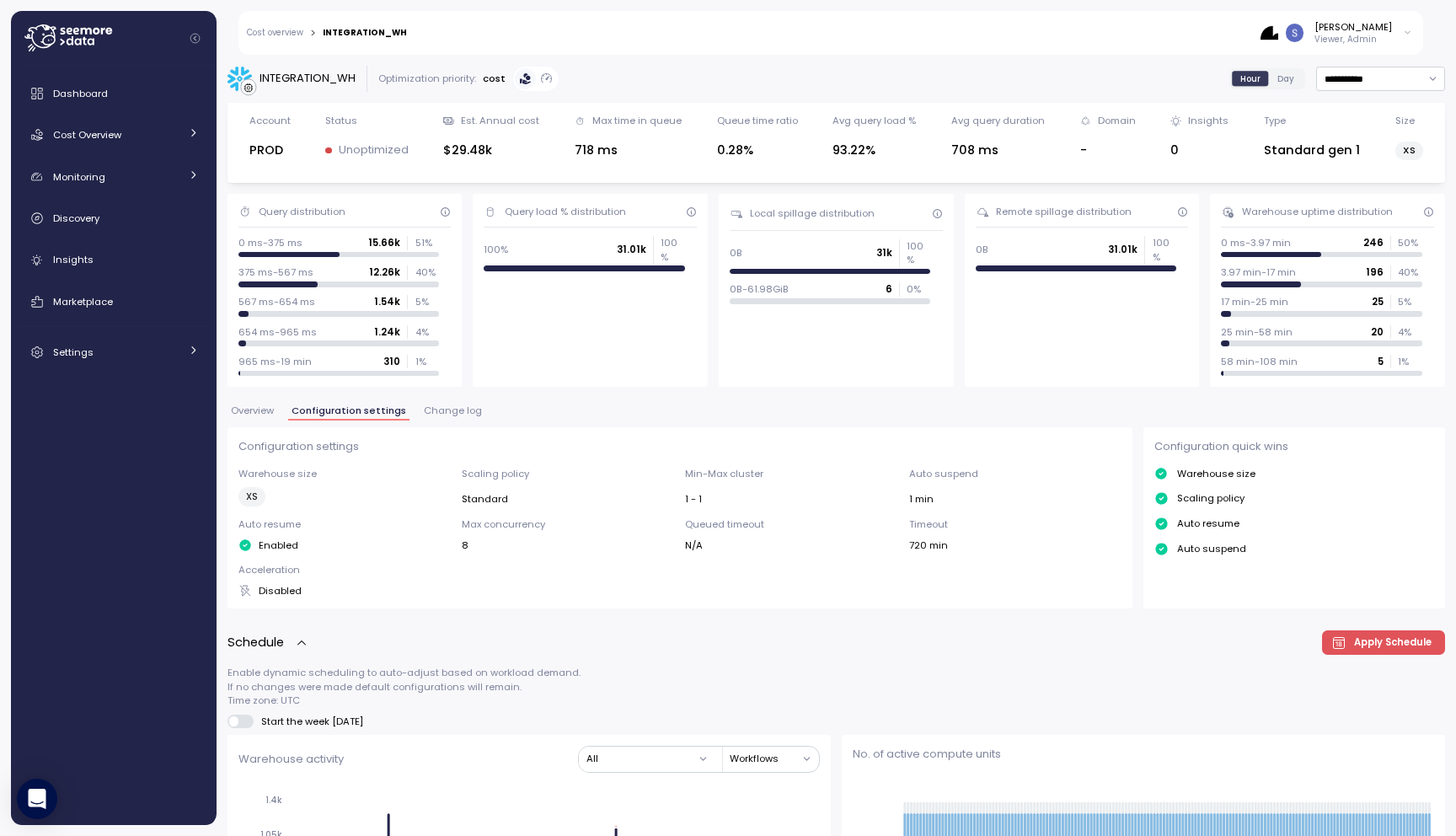
click at [460, 413] on span "Change log" at bounding box center [453, 410] width 58 height 9
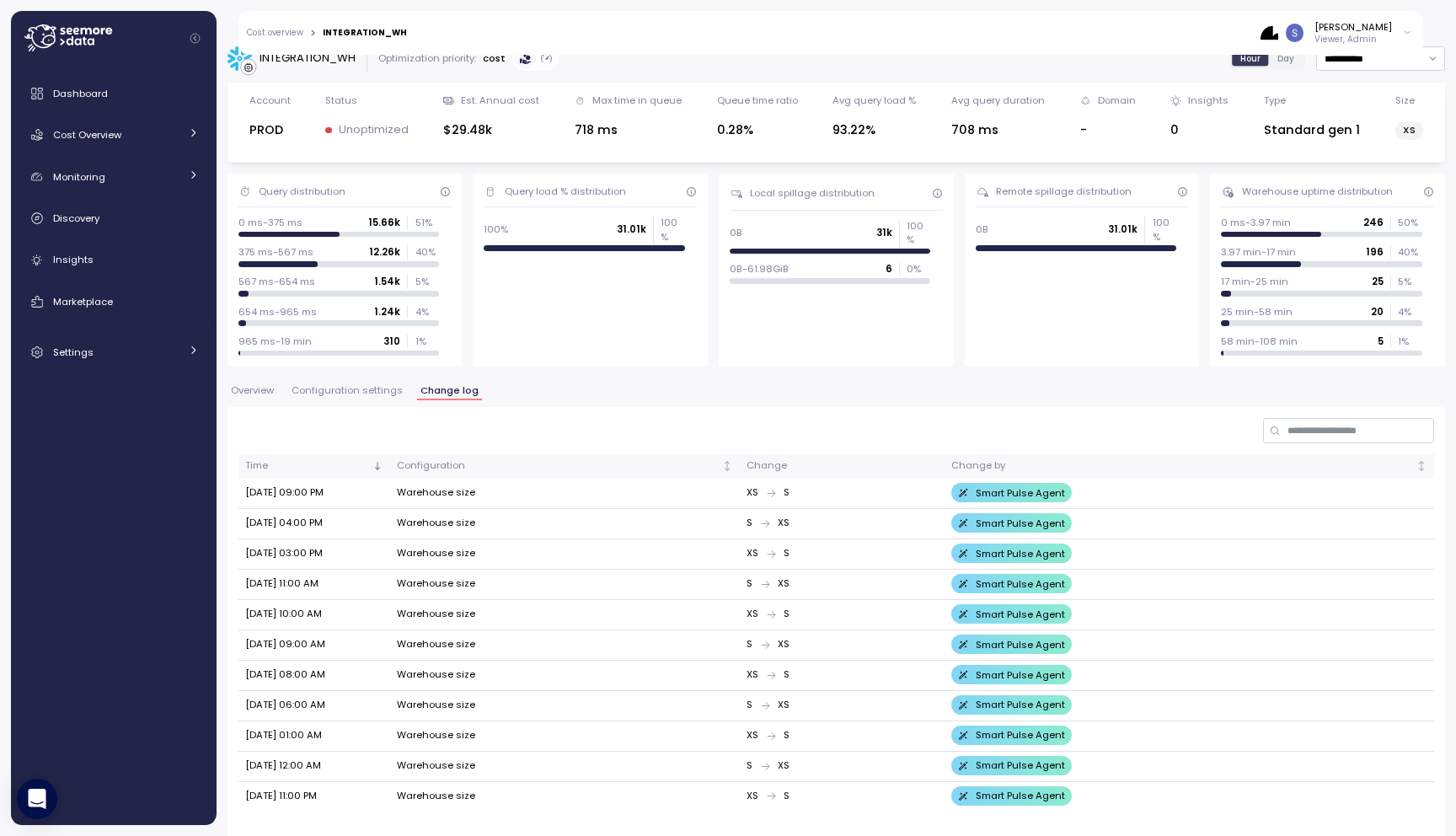
scroll to position [30, 0]
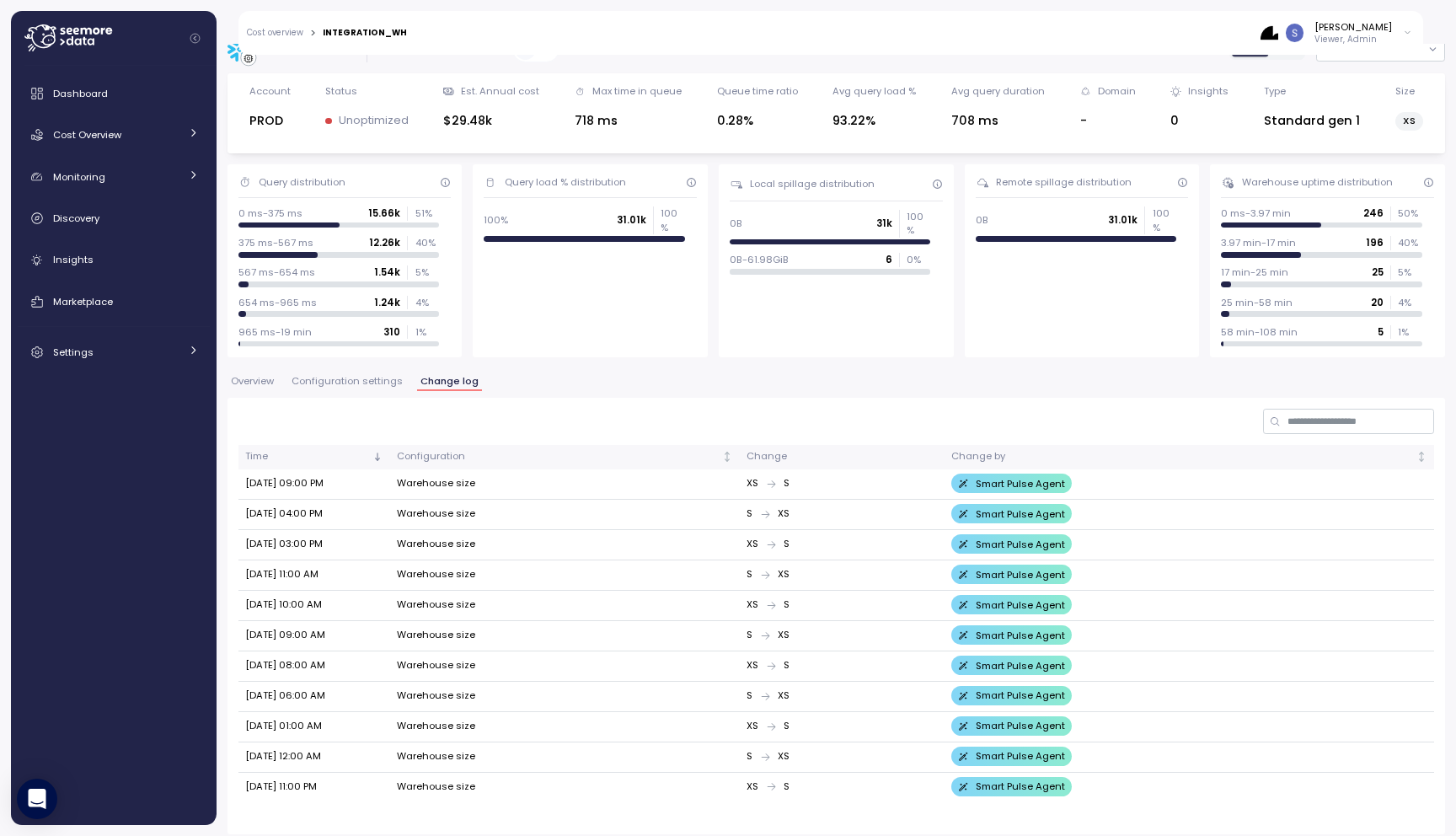
click at [347, 382] on span "Configuration settings" at bounding box center [347, 381] width 111 height 9
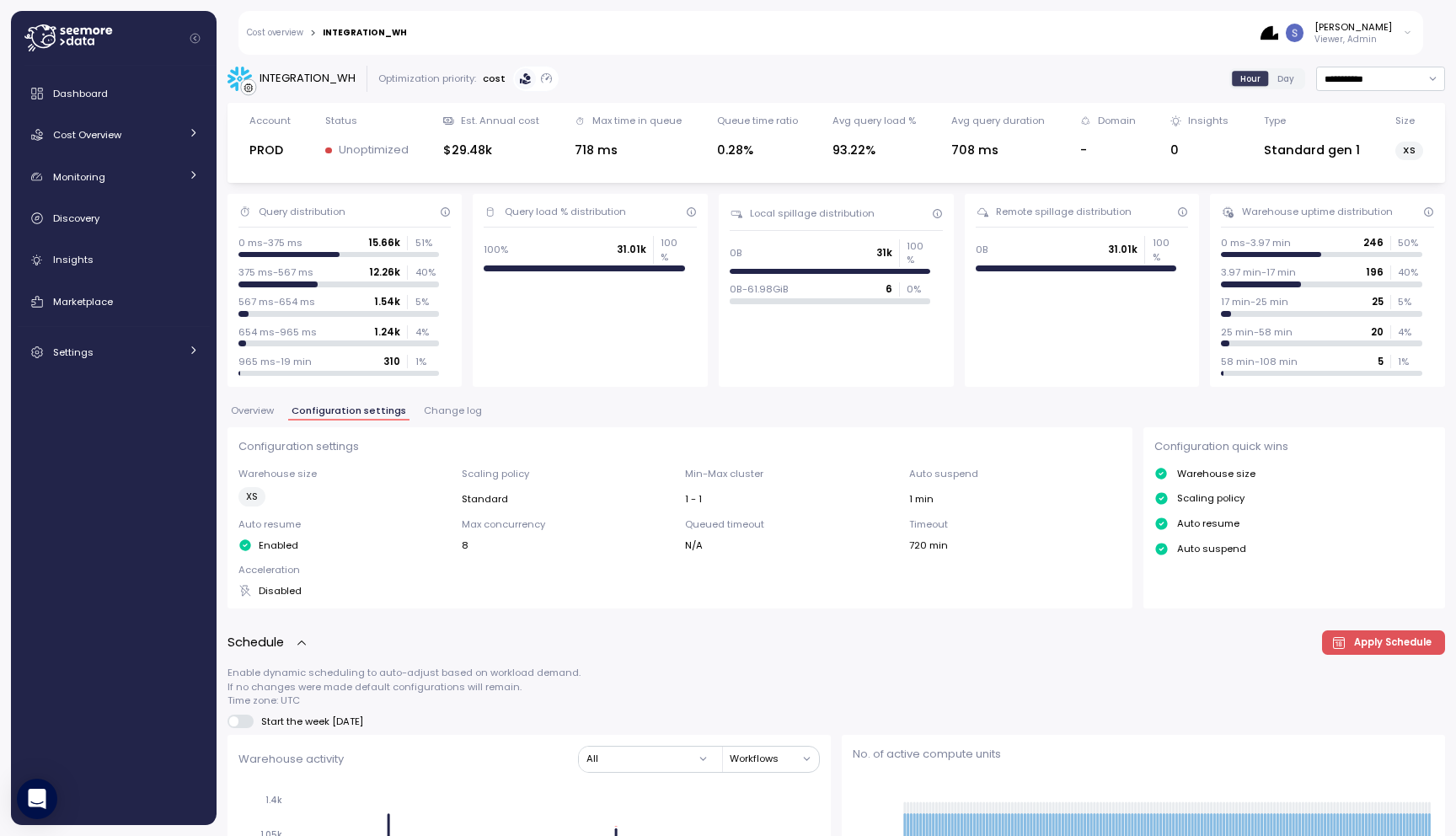
click at [257, 412] on span "Overview" at bounding box center [252, 410] width 43 height 9
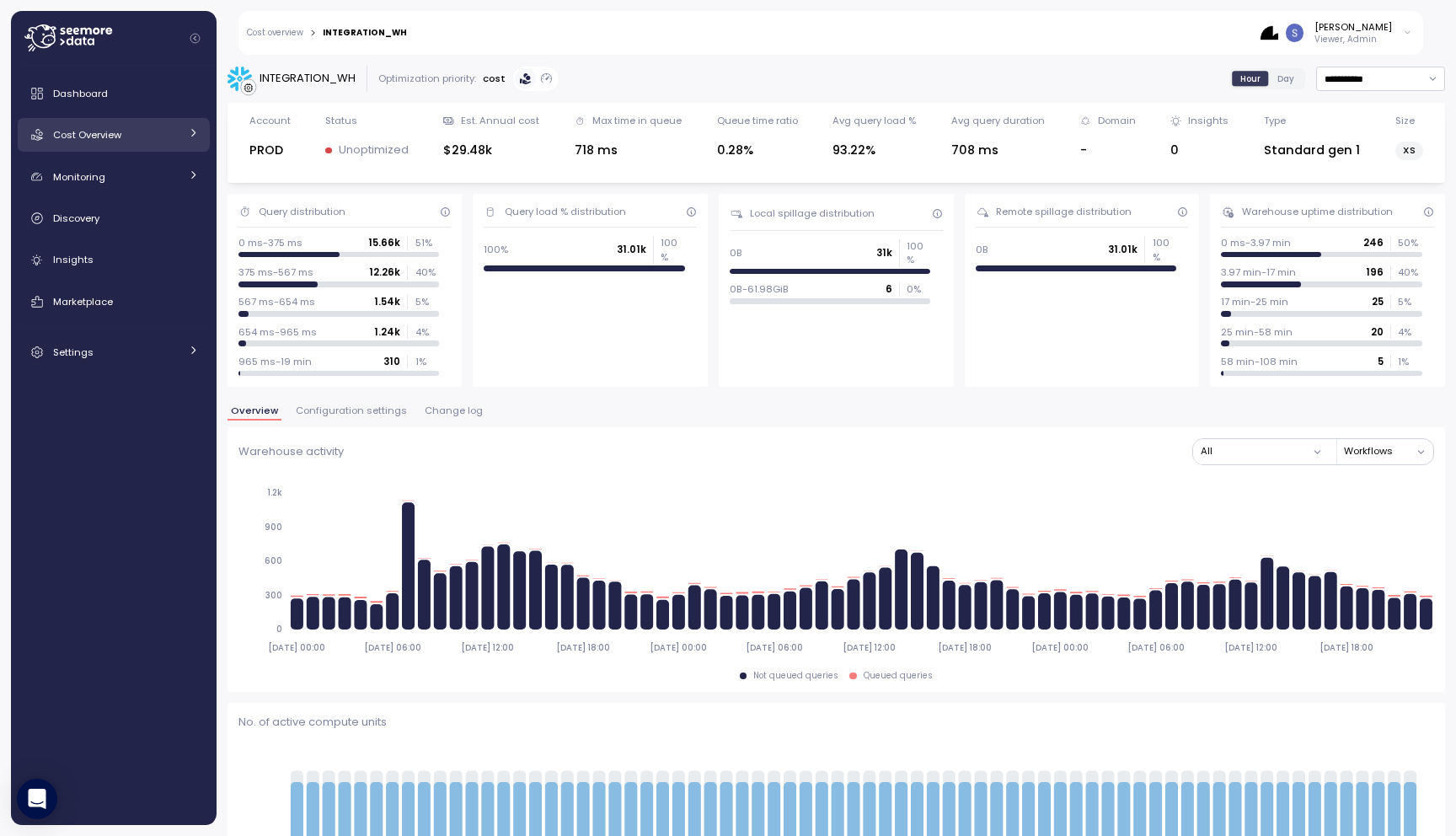
click at [120, 130] on span "Cost Overview" at bounding box center [87, 135] width 68 height 14
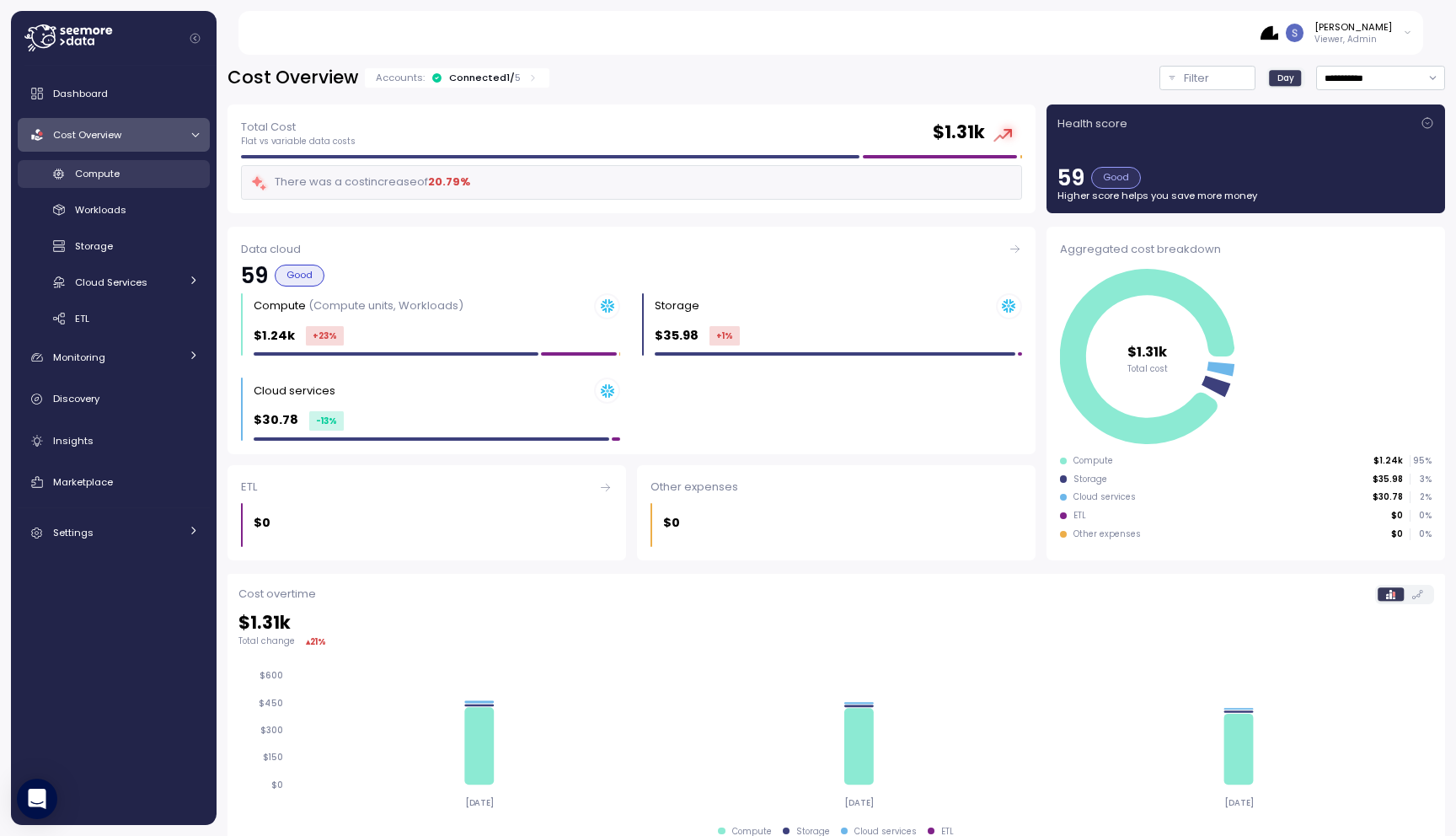
click at [144, 172] on div "Compute" at bounding box center [137, 173] width 124 height 17
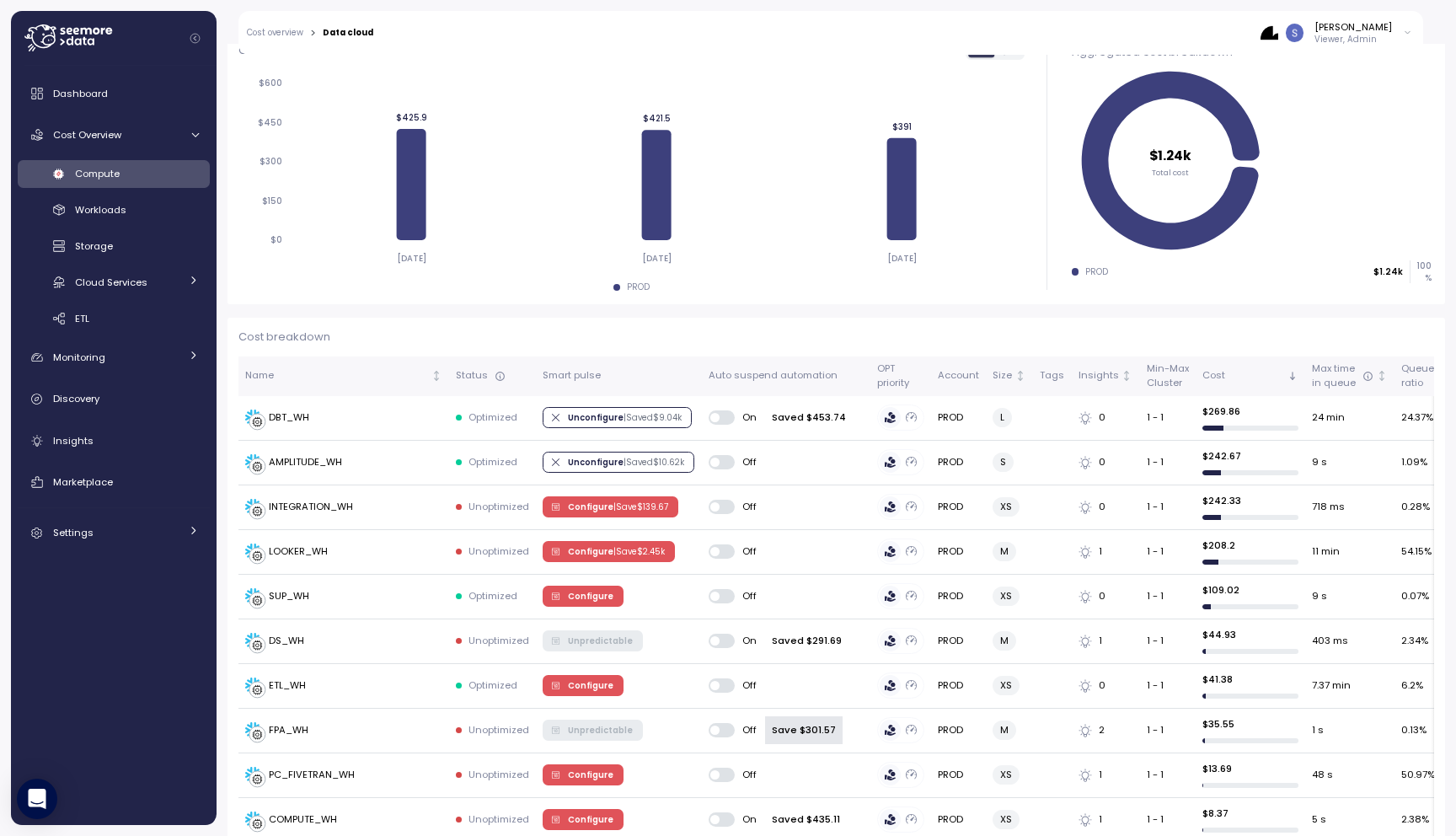
scroll to position [272, 0]
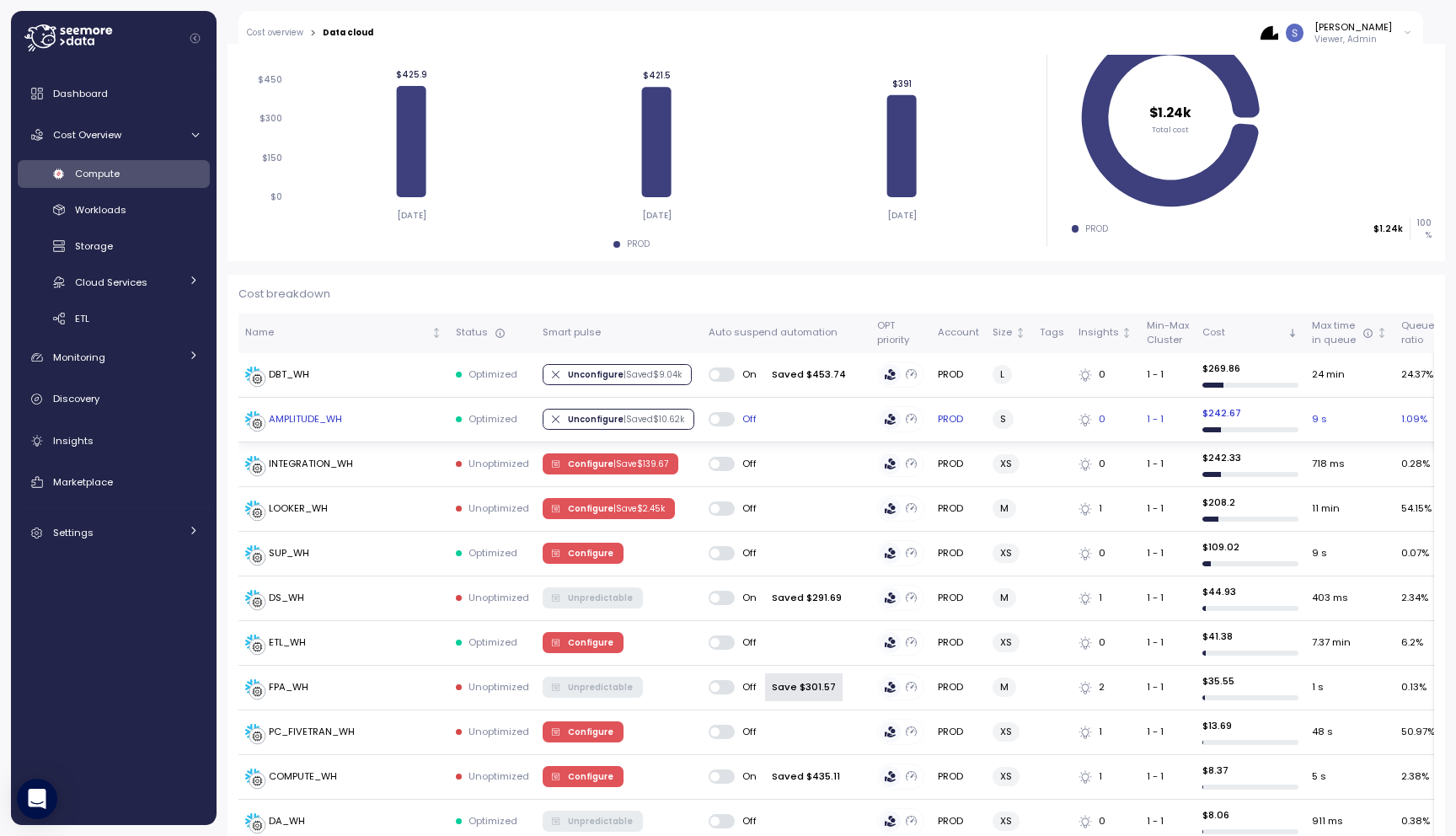
click at [330, 421] on div "AMPLITUDE_WH" at bounding box center [305, 420] width 73 height 15
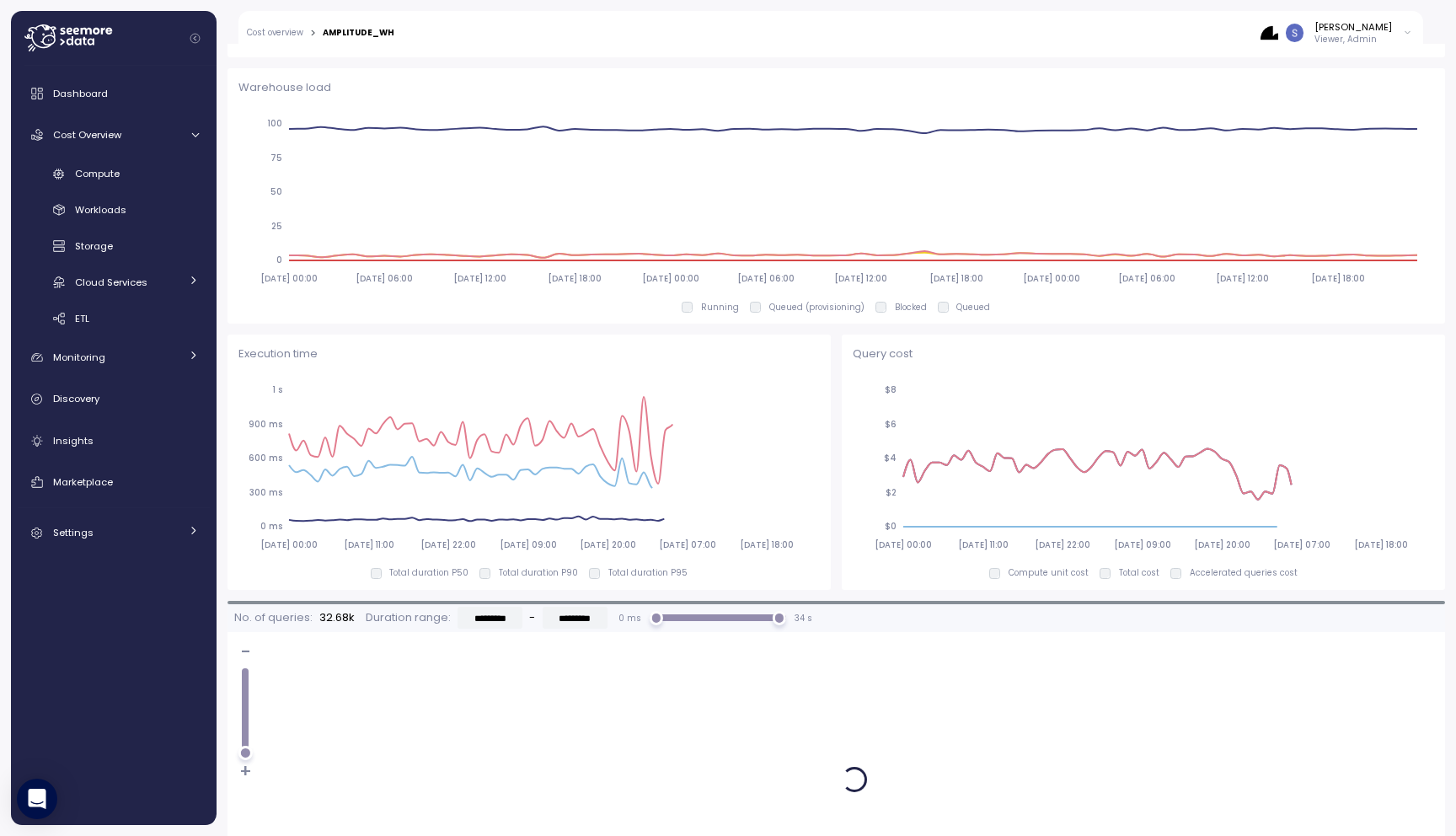
type input "*********"
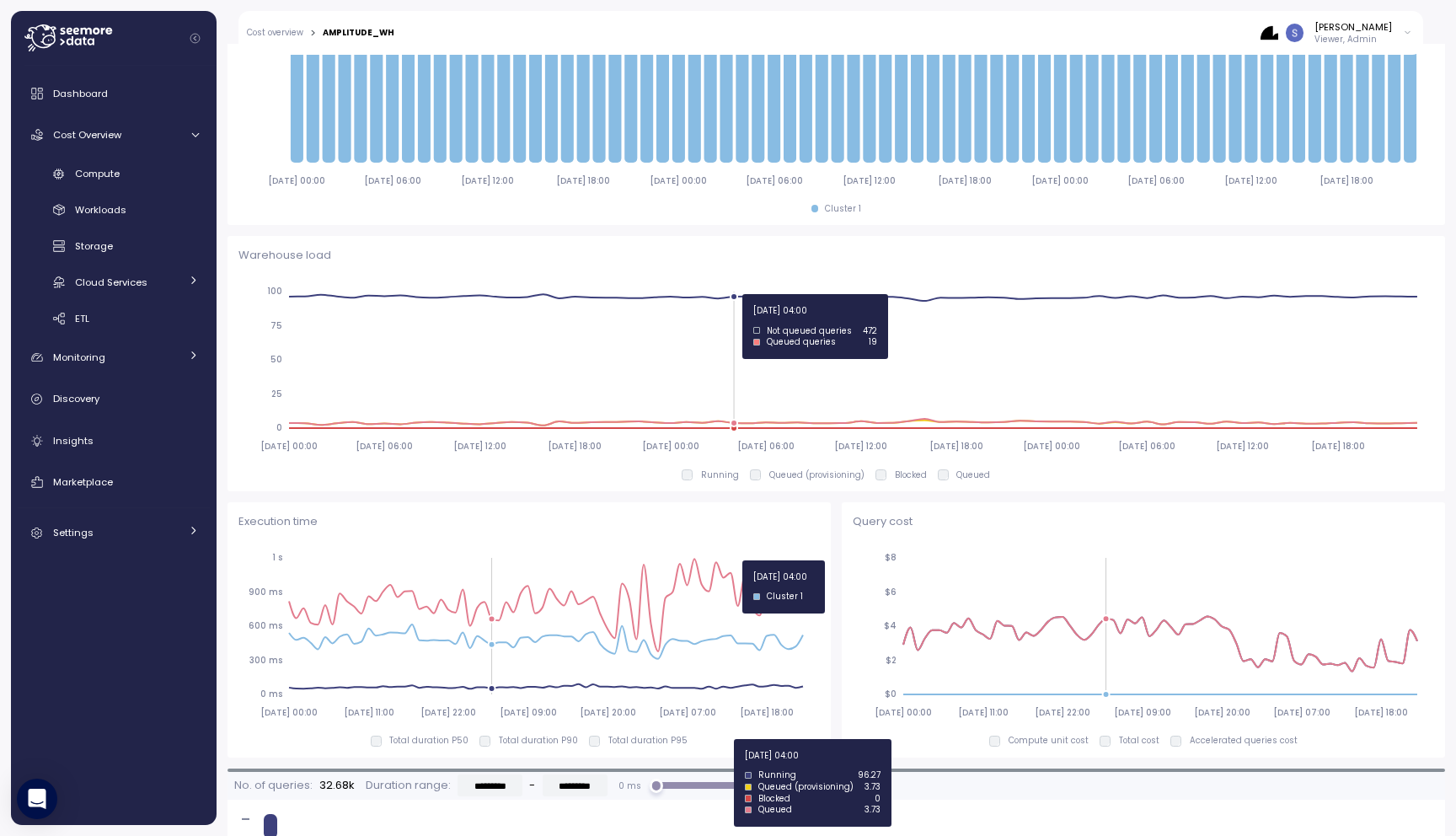
scroll to position [242, 0]
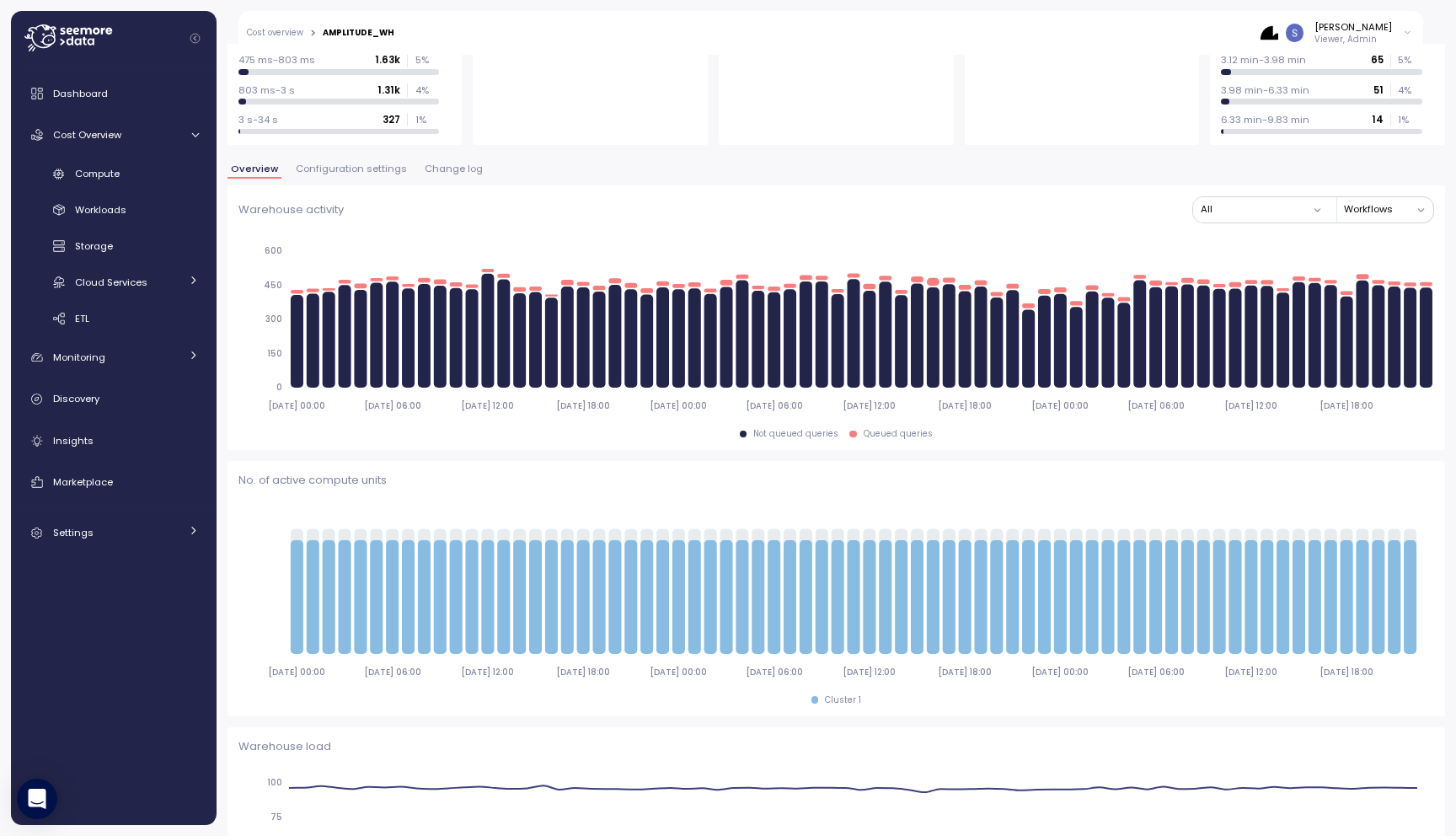
click at [375, 170] on span "Configuration settings" at bounding box center [351, 168] width 111 height 9
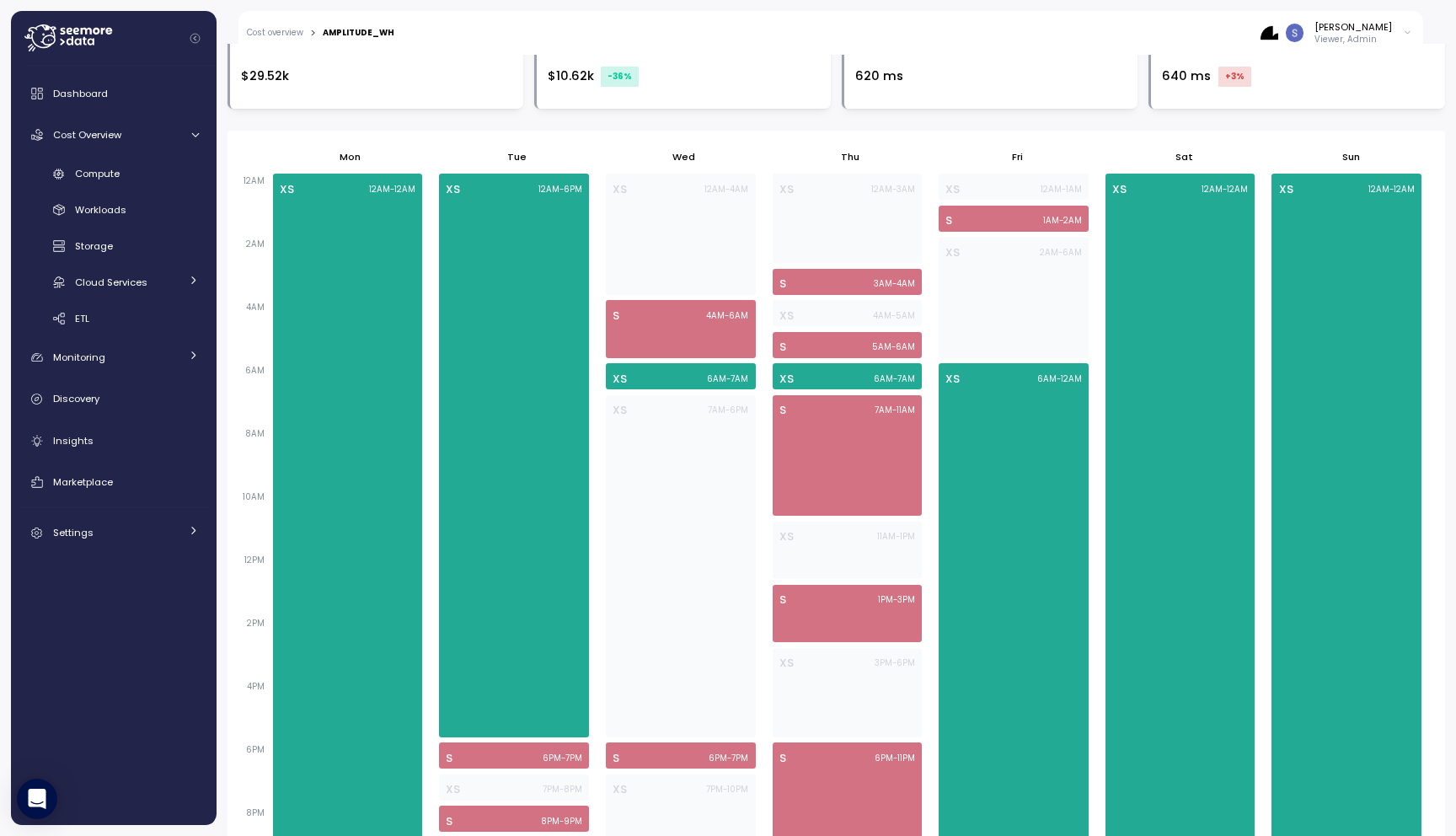
scroll to position [935, 0]
